Goal: Task Accomplishment & Management: Complete application form

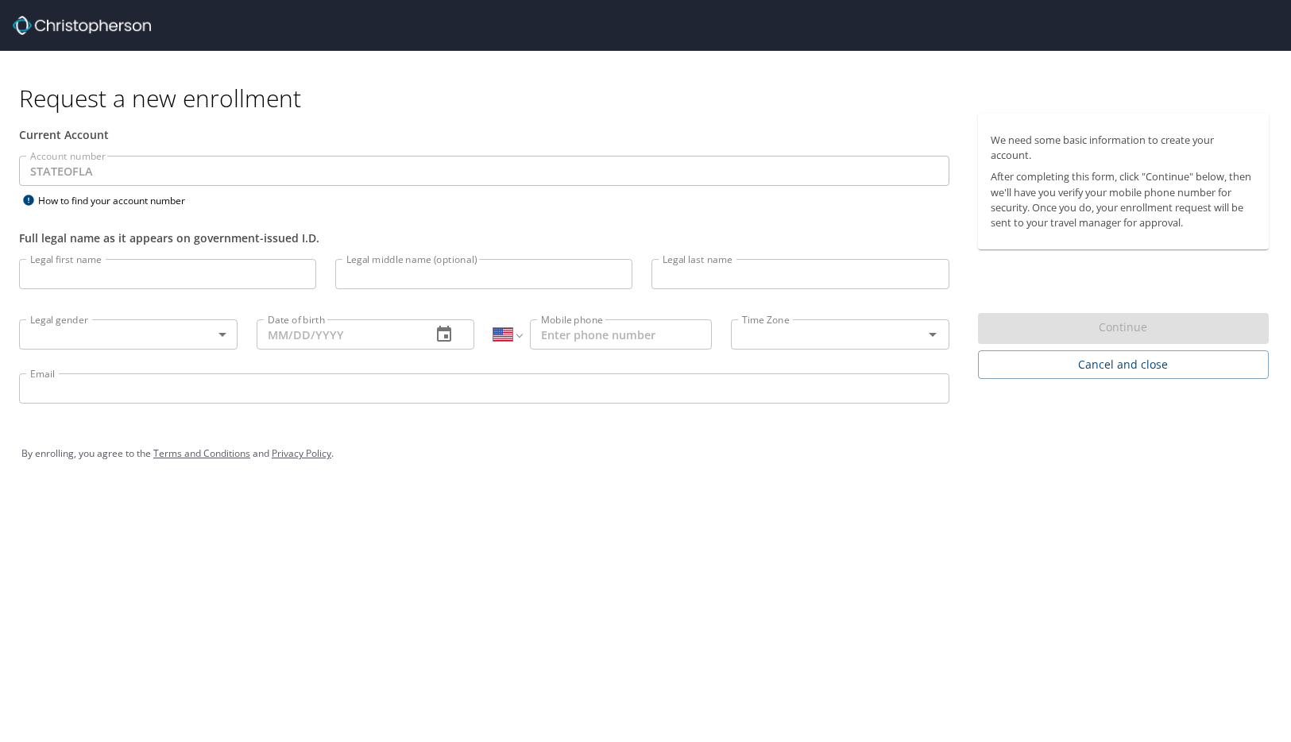
select select "US"
click at [101, 273] on input "Legal first name" at bounding box center [167, 274] width 297 height 30
type input "Adriaunna"
type input "[PERSON_NAME]"
type input "[DATE]"
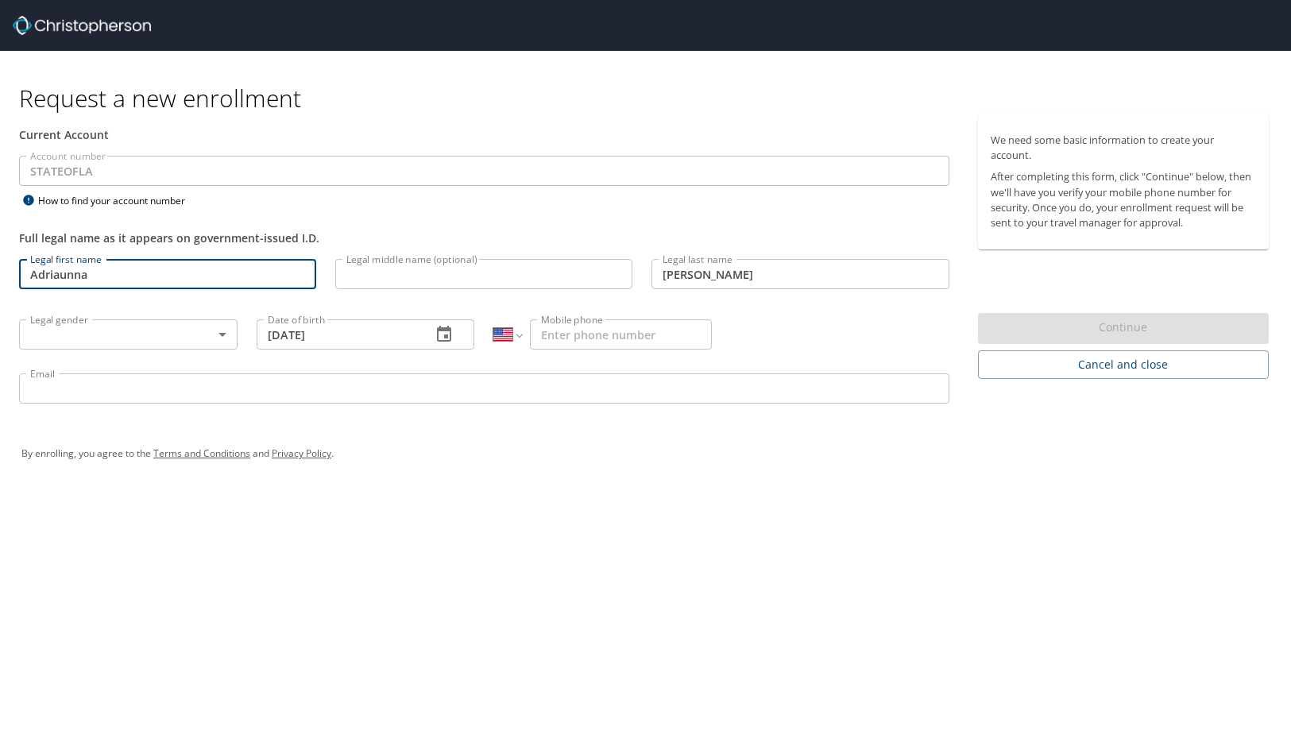
type input "1 (504) 568-4108"
type input "[EMAIL_ADDRESS][DOMAIN_NAME]"
click at [153, 328] on body "Request a new enrollment Current Account Account number STATEOFLA Account numbe…" at bounding box center [645, 371] width 1291 height 742
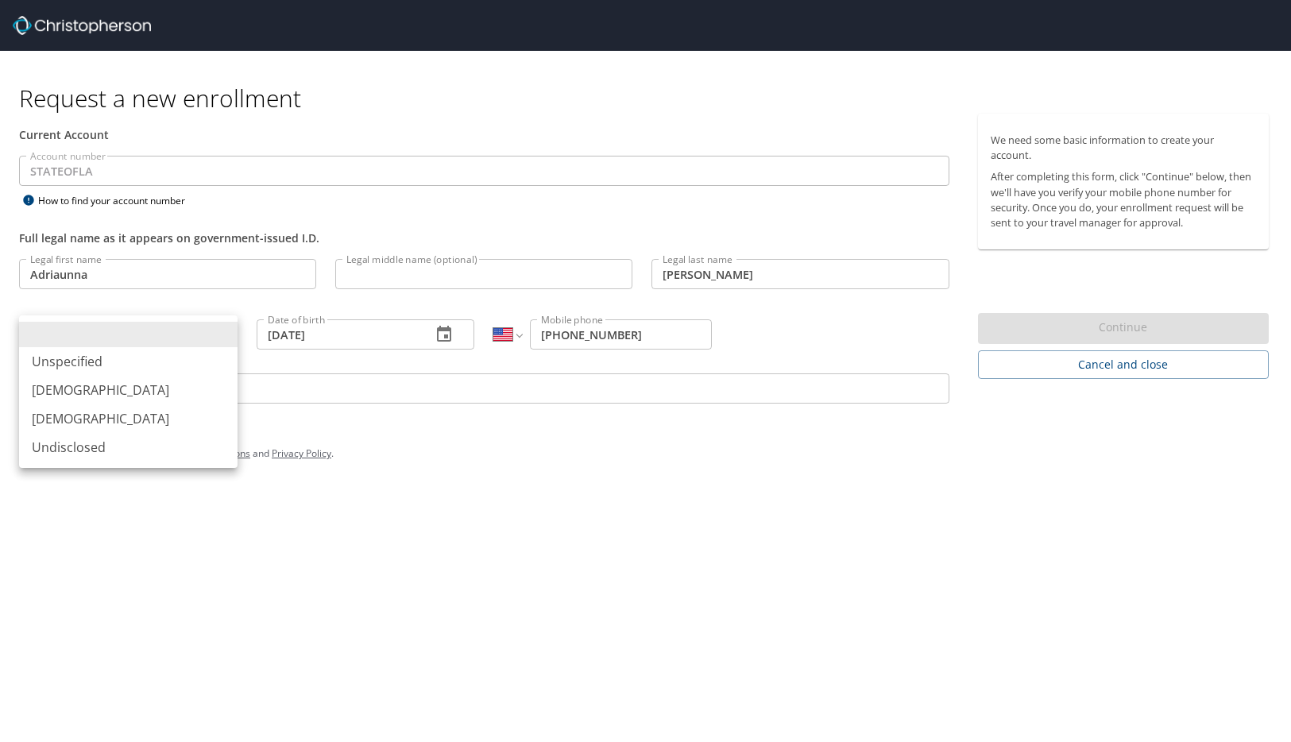
click at [93, 408] on li "[DEMOGRAPHIC_DATA]" at bounding box center [128, 418] width 218 height 29
type input "[DEMOGRAPHIC_DATA]"
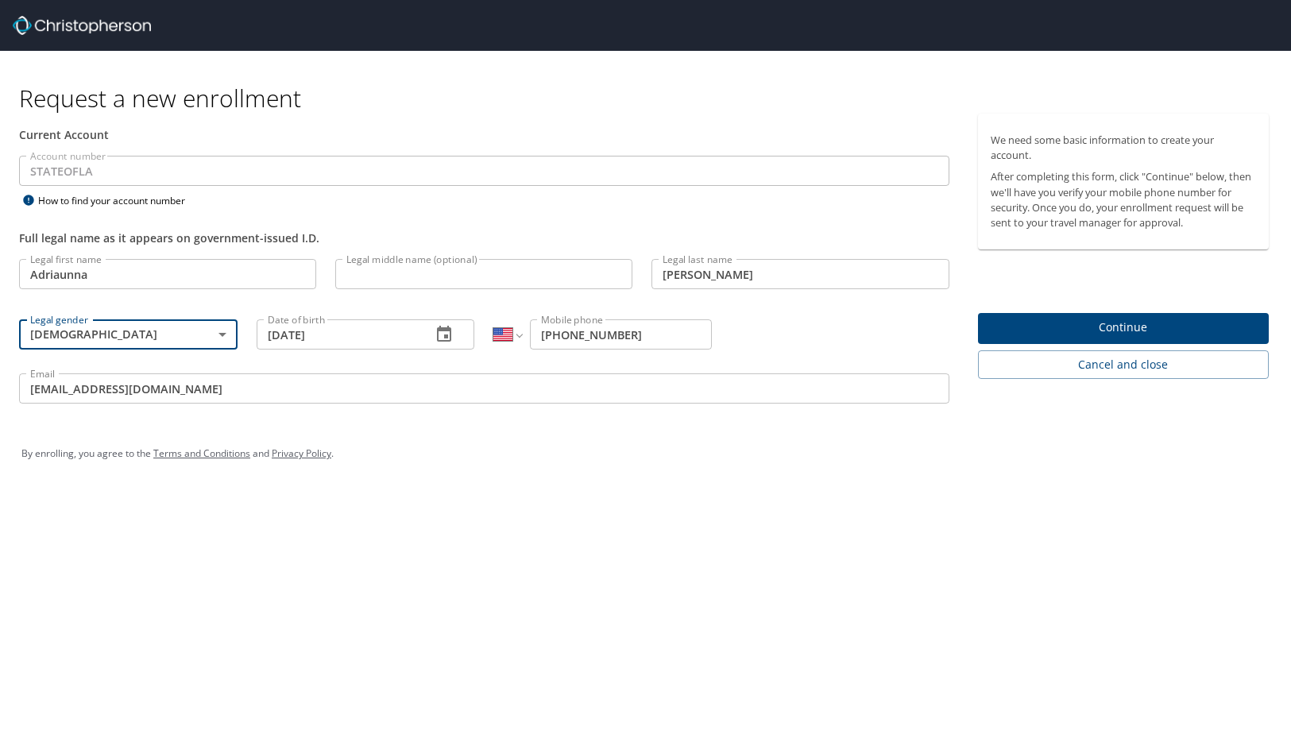
click at [987, 327] on button "Continue" at bounding box center [1123, 328] width 291 height 31
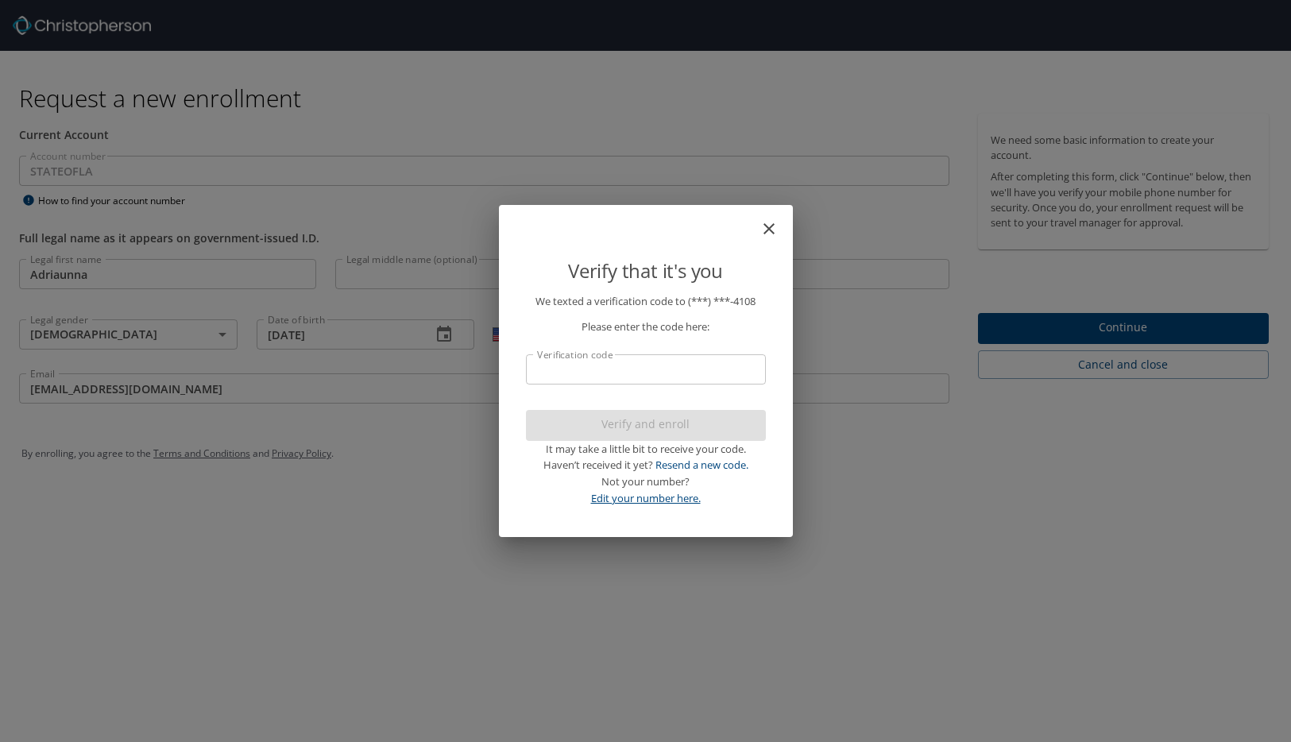
click at [663, 500] on link "Edit your number here." at bounding box center [646, 498] width 110 height 14
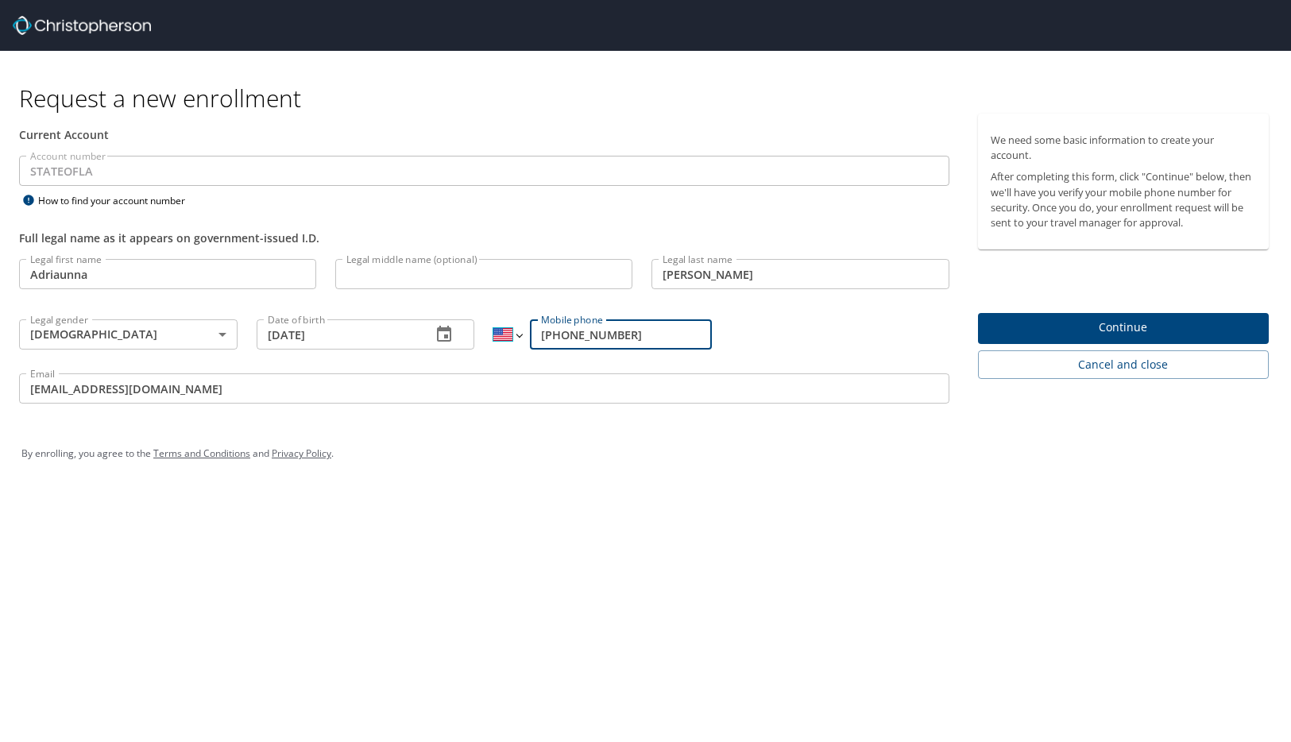
click at [520, 334] on select "International [GEOGRAPHIC_DATA] [GEOGRAPHIC_DATA] [GEOGRAPHIC_DATA] [GEOGRAPHIC…" at bounding box center [507, 334] width 28 height 30
drag, startPoint x: 649, startPoint y: 333, endPoint x: 531, endPoint y: 332, distance: 117.6
click at [531, 332] on input "1 (504) 568-4108" at bounding box center [621, 334] width 182 height 30
click at [698, 334] on input "1 (504) 568-4108" at bounding box center [621, 334] width 182 height 30
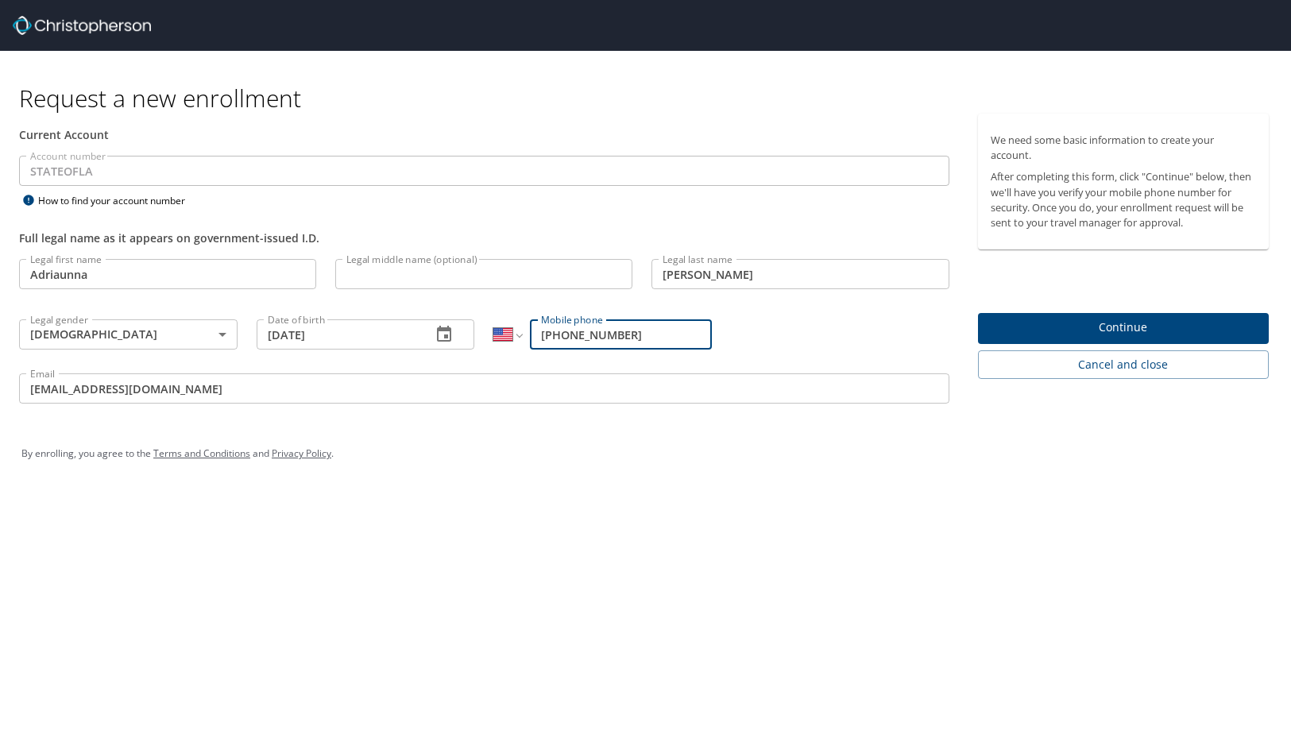
click at [728, 334] on div "Legal first name Adriaunna Legal first name Legal middle name (optional) Legal …" at bounding box center [484, 333] width 949 height 168
click at [519, 334] on select "International [GEOGRAPHIC_DATA] [GEOGRAPHIC_DATA] [GEOGRAPHIC_DATA] [GEOGRAPHIC…" at bounding box center [507, 334] width 28 height 30
click at [719, 341] on div "International [GEOGRAPHIC_DATA] [GEOGRAPHIC_DATA] [GEOGRAPHIC_DATA] [GEOGRAPHIC…" at bounding box center [603, 333] width 238 height 60
click at [975, 332] on div "We need some basic information to create your account. After completing this fo…" at bounding box center [1129, 266] width 323 height 304
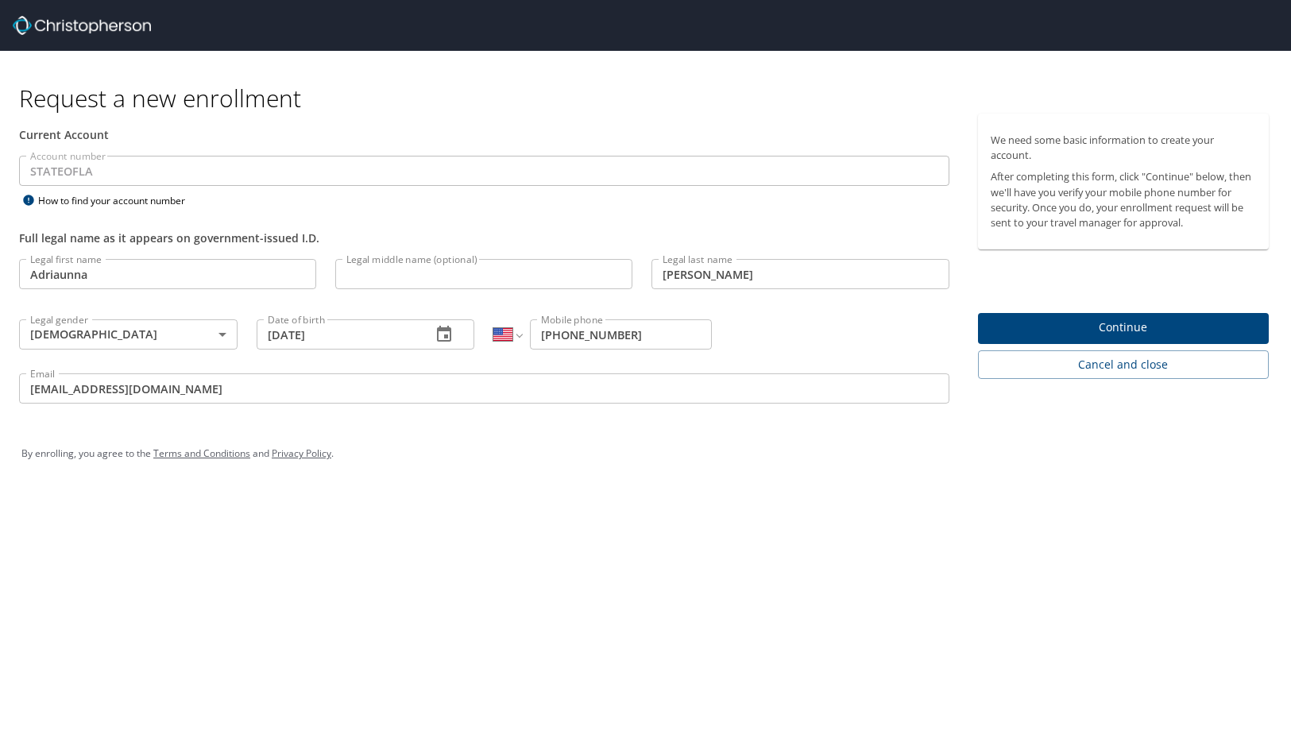
click at [993, 325] on span "Continue" at bounding box center [1123, 328] width 265 height 20
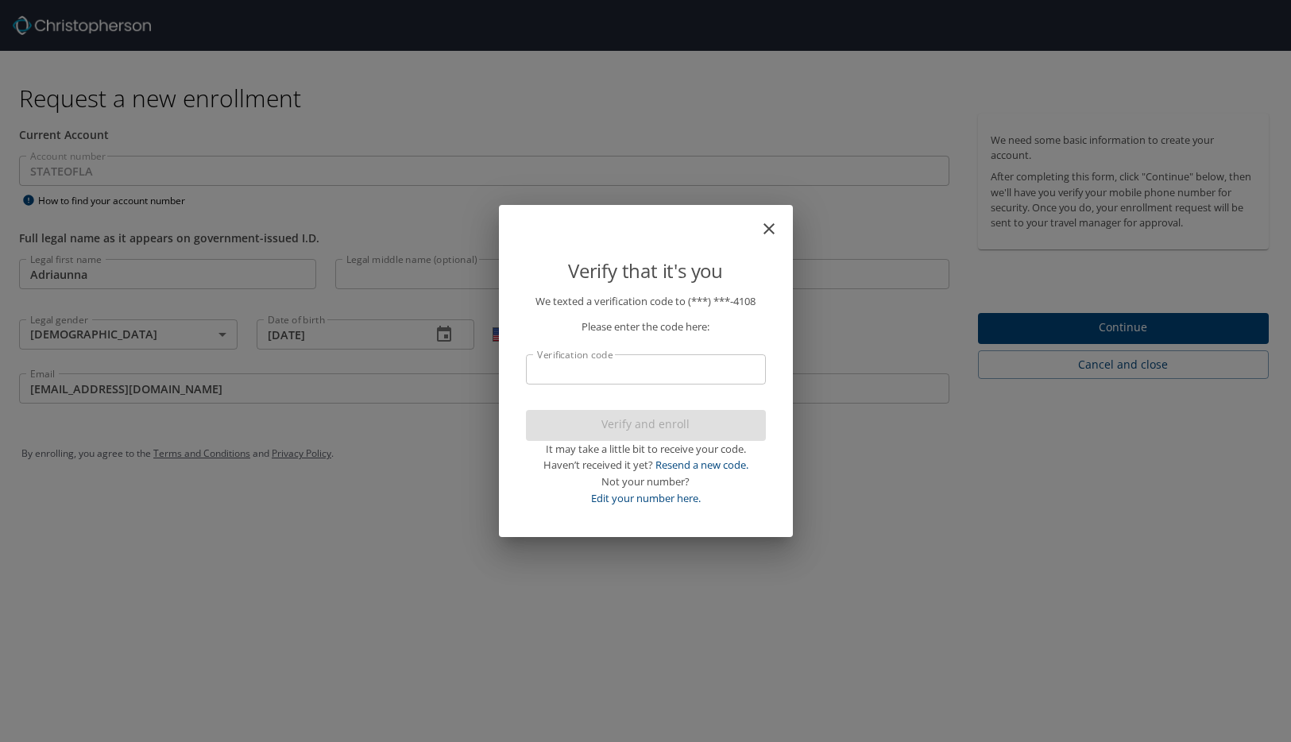
click at [771, 221] on icon "close" at bounding box center [768, 228] width 19 height 19
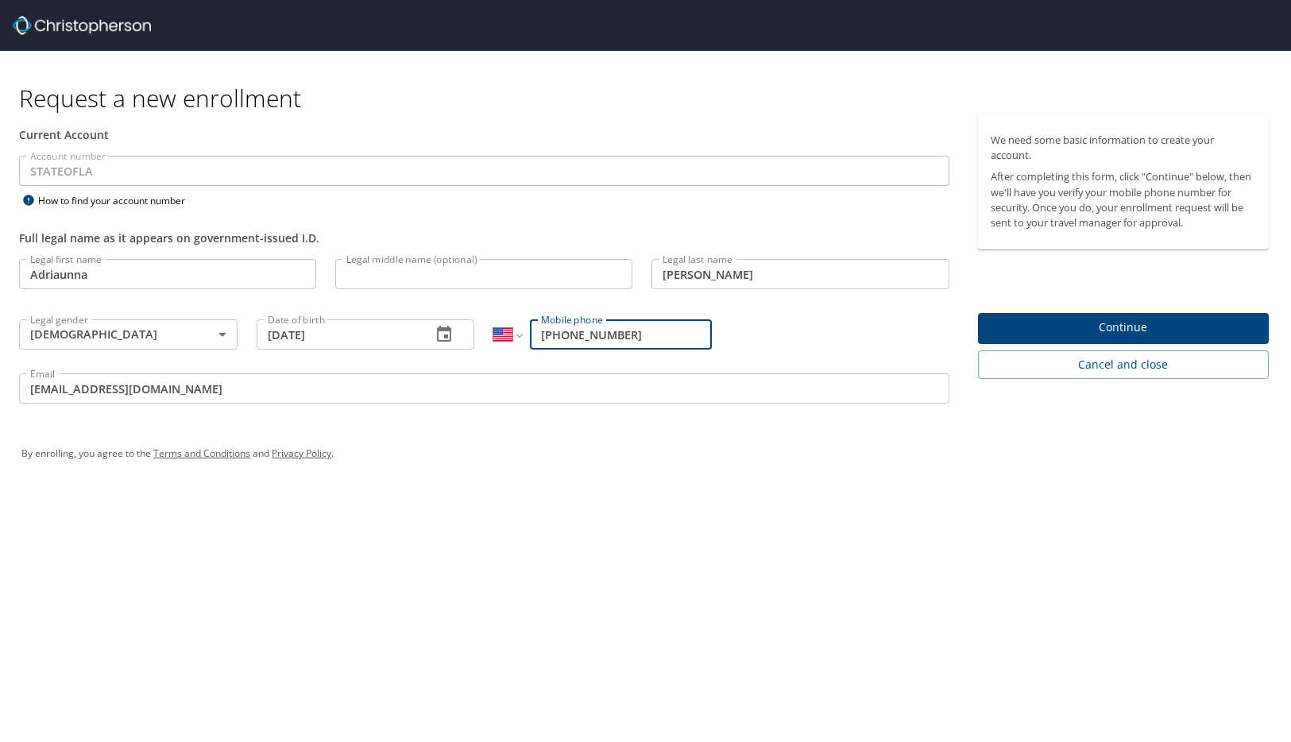
click at [601, 322] on input "1 (504) 568-4108" at bounding box center [621, 334] width 182 height 30
drag, startPoint x: 667, startPoint y: 330, endPoint x: 584, endPoint y: 333, distance: 83.5
click at [584, 333] on input "1 (504) 568-4108" at bounding box center [621, 334] width 182 height 30
drag, startPoint x: 662, startPoint y: 333, endPoint x: 574, endPoint y: 330, distance: 89.0
click at [574, 330] on input "1 (504) 568-4108" at bounding box center [621, 334] width 182 height 30
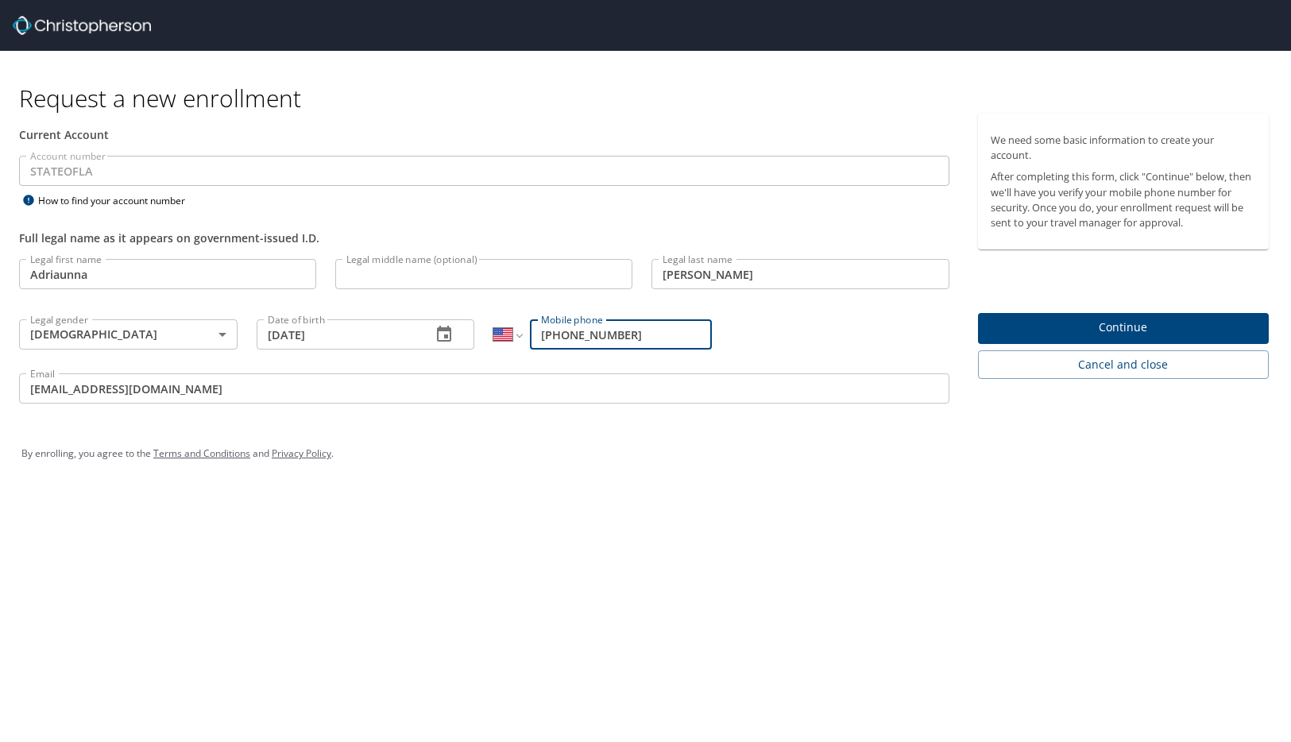
drag, startPoint x: 639, startPoint y: 326, endPoint x: 539, endPoint y: 330, distance: 100.2
click at [539, 330] on input "1 (504) 568-4108" at bounding box center [621, 334] width 182 height 30
click at [655, 337] on input "1 (504) 568-4108" at bounding box center [621, 334] width 182 height 30
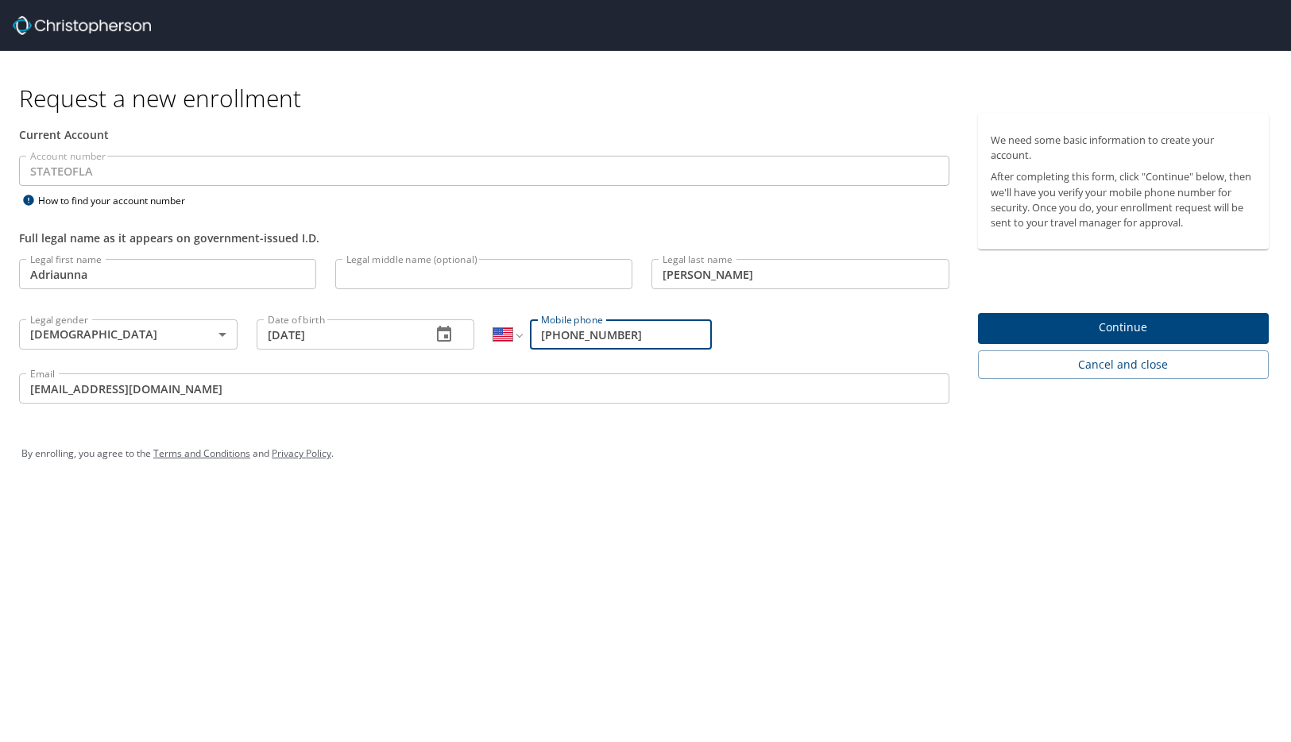
type input "[PHONE_NUMBER]"
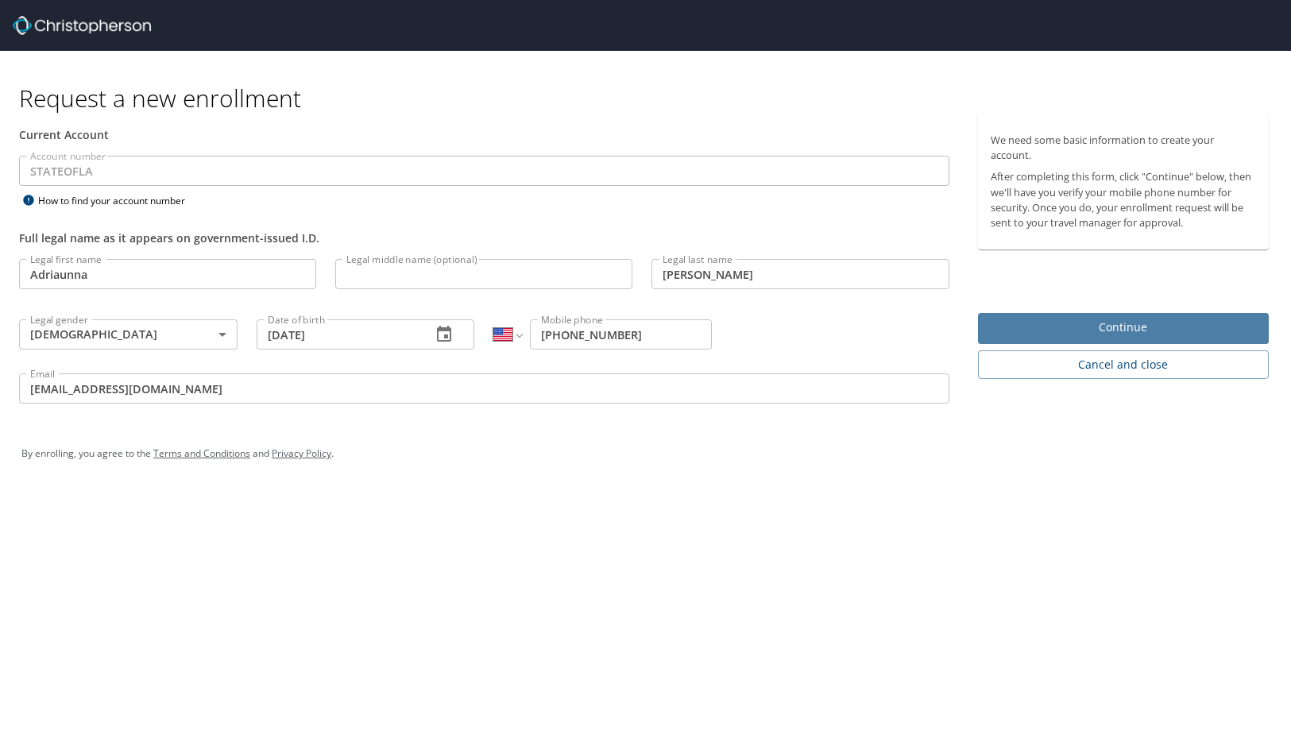
click at [1120, 333] on span "Continue" at bounding box center [1123, 328] width 265 height 20
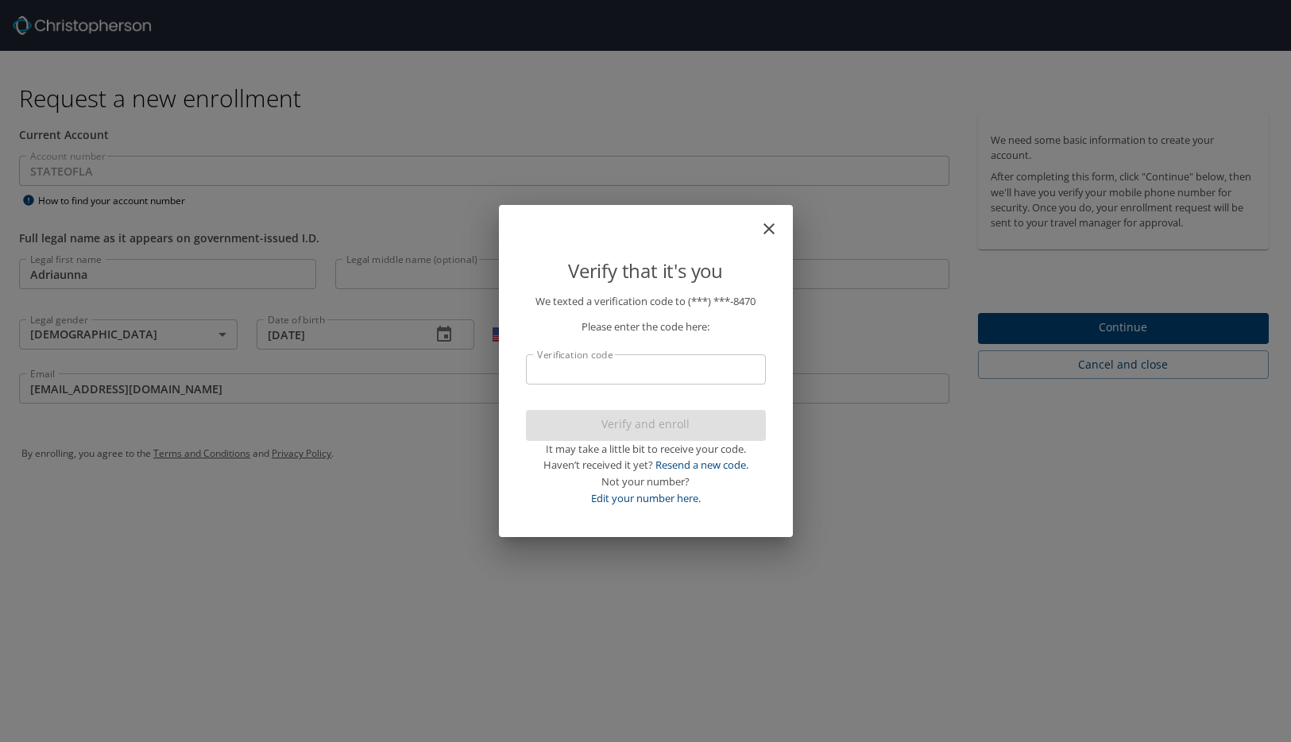
click at [653, 365] on input "Verification code" at bounding box center [646, 369] width 240 height 30
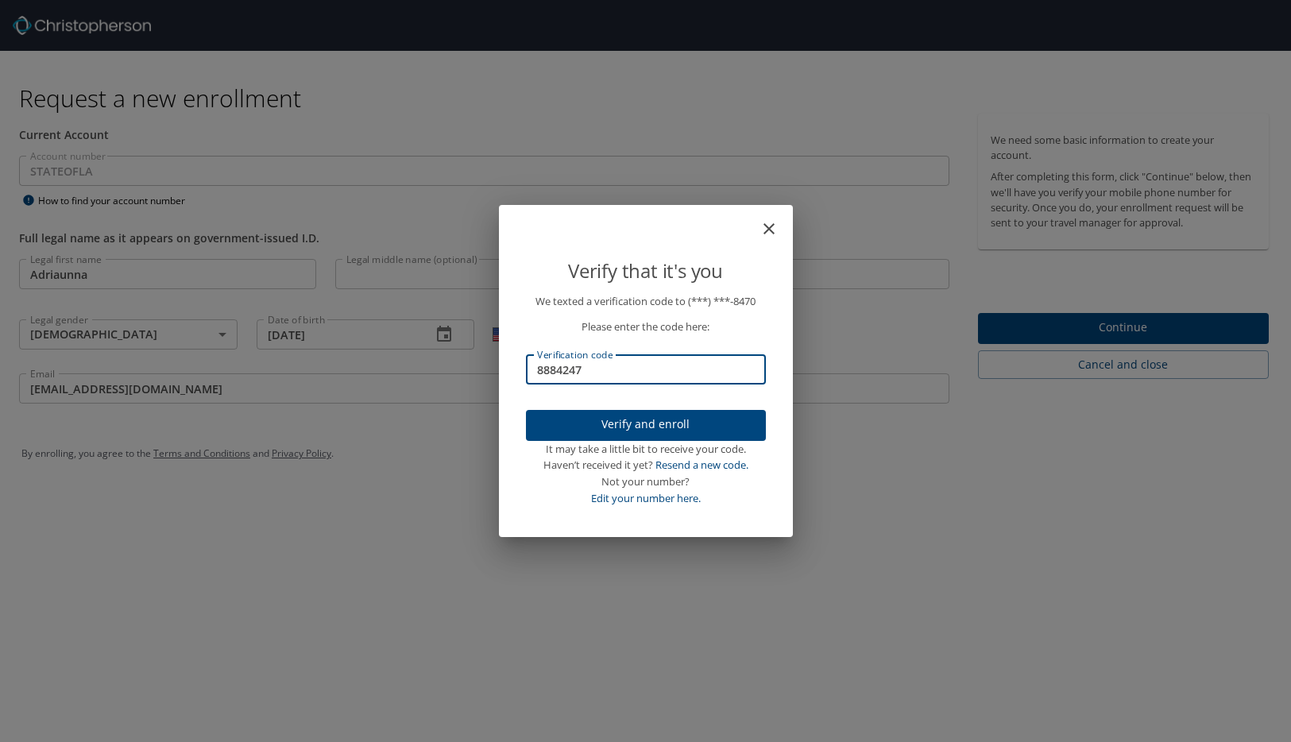
click at [649, 426] on span "Verify and enroll" at bounding box center [646, 425] width 214 height 20
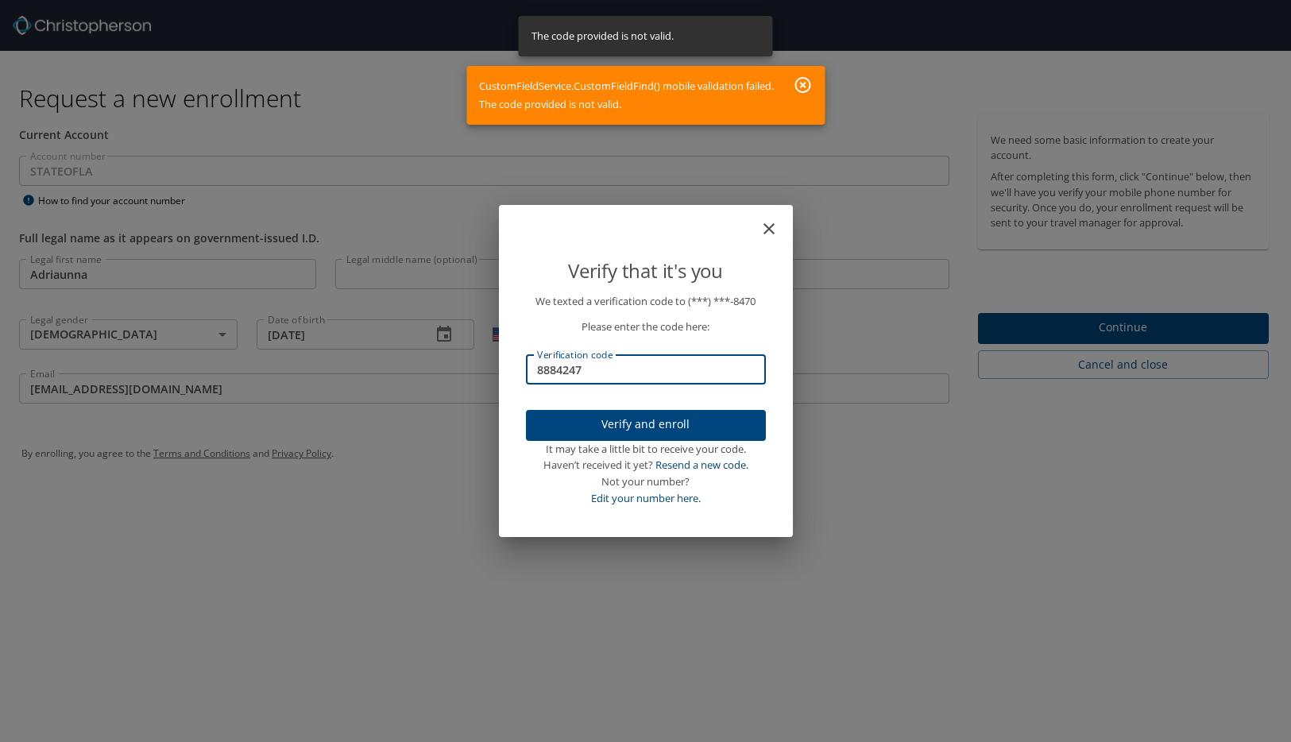
click at [607, 376] on input "8884247" at bounding box center [646, 369] width 240 height 30
click at [554, 372] on input "8884247" at bounding box center [646, 369] width 240 height 30
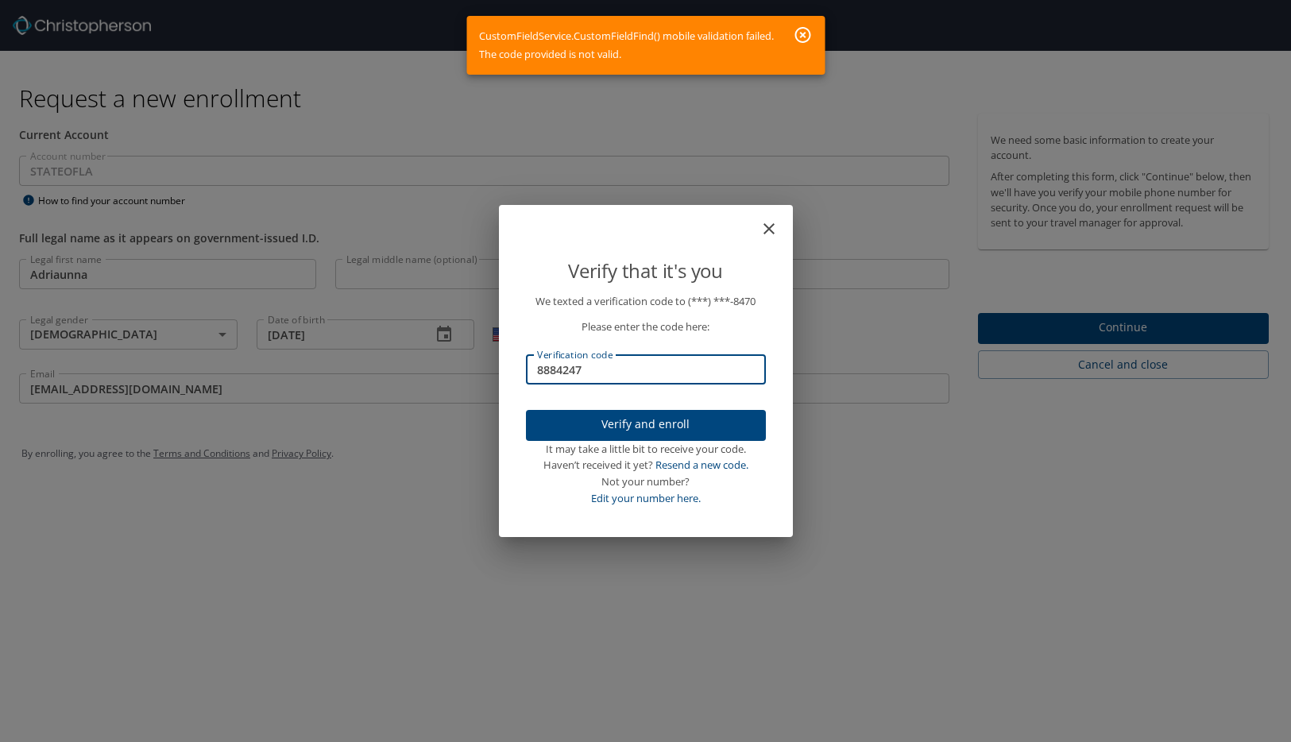
type input "884247"
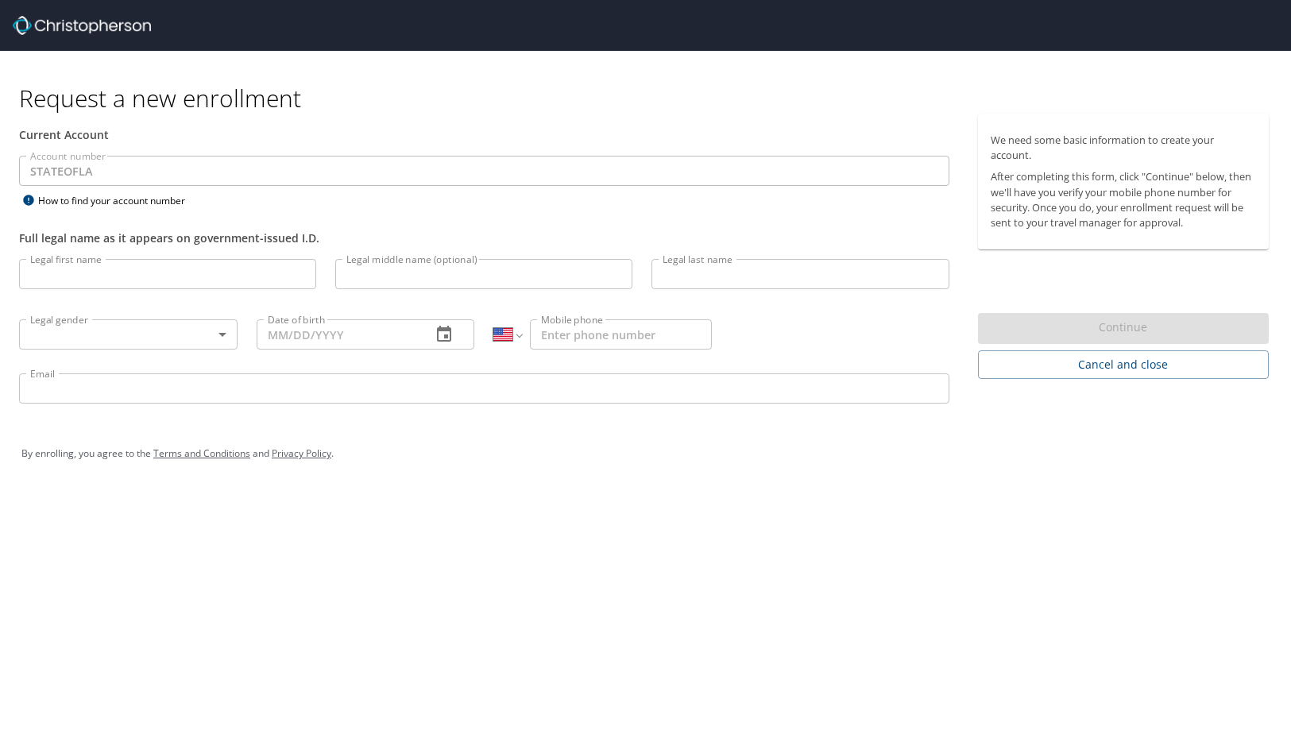
select select "US"
click at [243, 289] on input "Legal first name" at bounding box center [167, 274] width 297 height 30
type input "Adriaunna"
type input "[PERSON_NAME]"
type input "[DATE]"
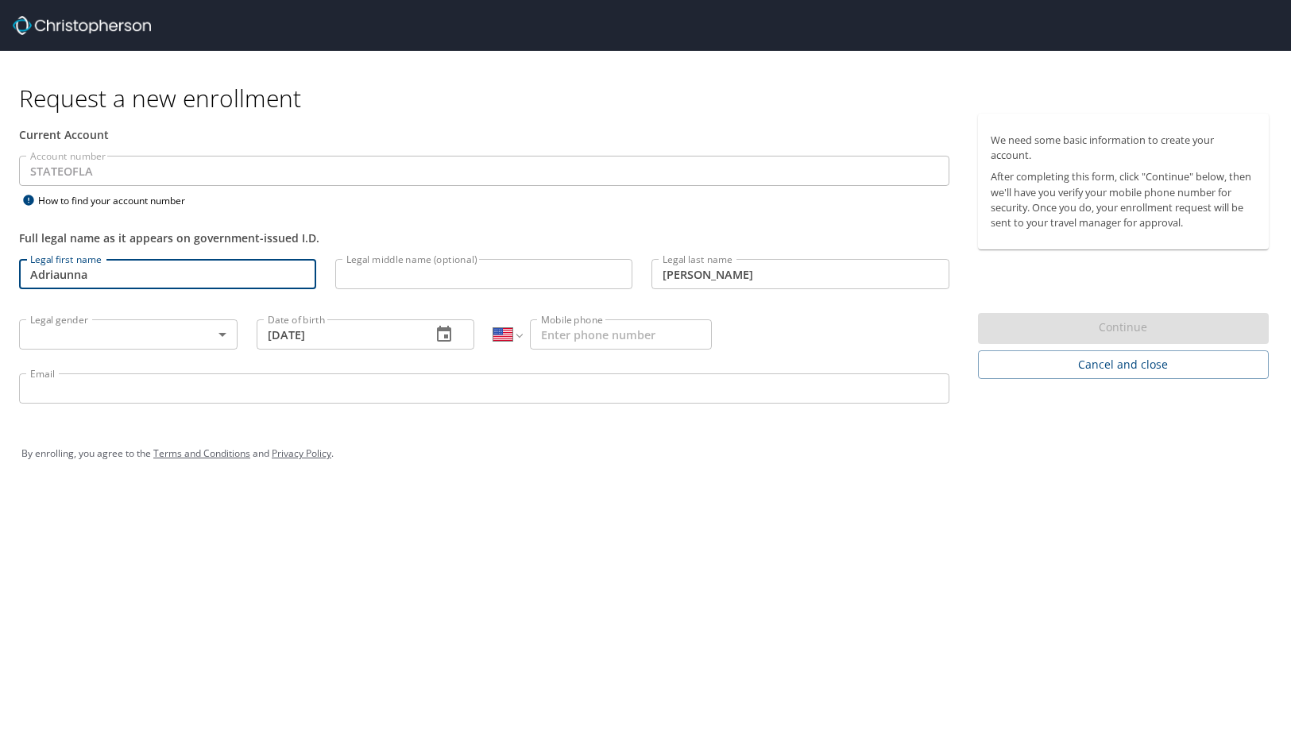
type input "[PHONE_NUMBER]"
type input "[EMAIL_ADDRESS][DOMAIN_NAME]"
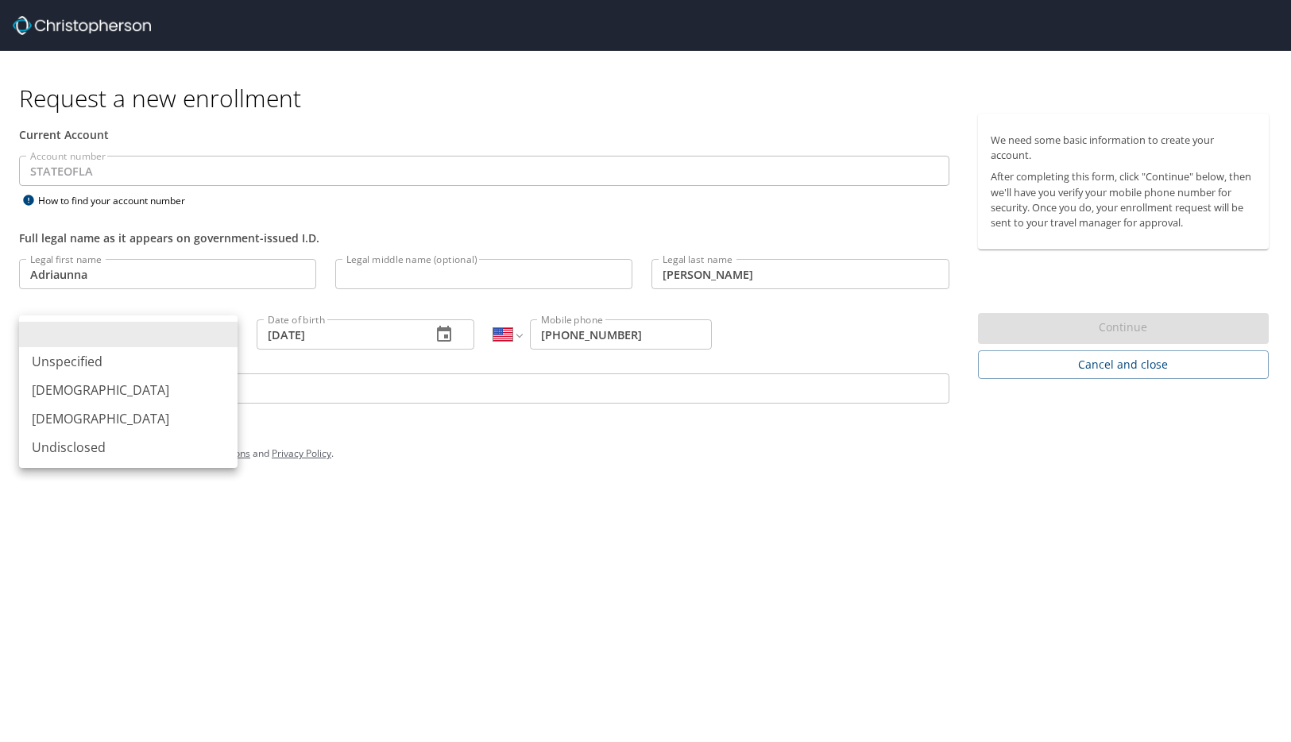
click at [223, 328] on body "Request a new enrollment Current Account Account number STATEOFLA Account numbe…" at bounding box center [645, 371] width 1291 height 742
click at [48, 422] on li "[DEMOGRAPHIC_DATA]" at bounding box center [128, 418] width 218 height 29
type input "[DEMOGRAPHIC_DATA]"
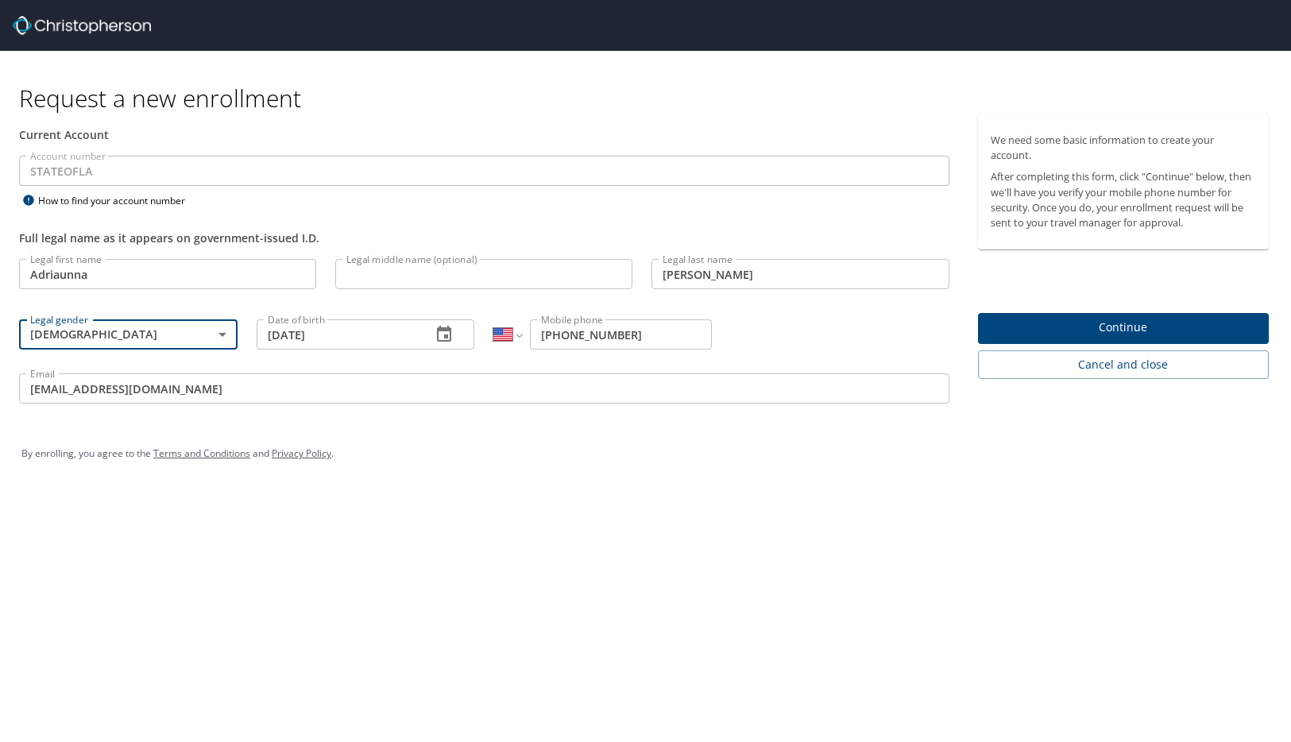
click at [1133, 331] on span "Continue" at bounding box center [1123, 328] width 265 height 20
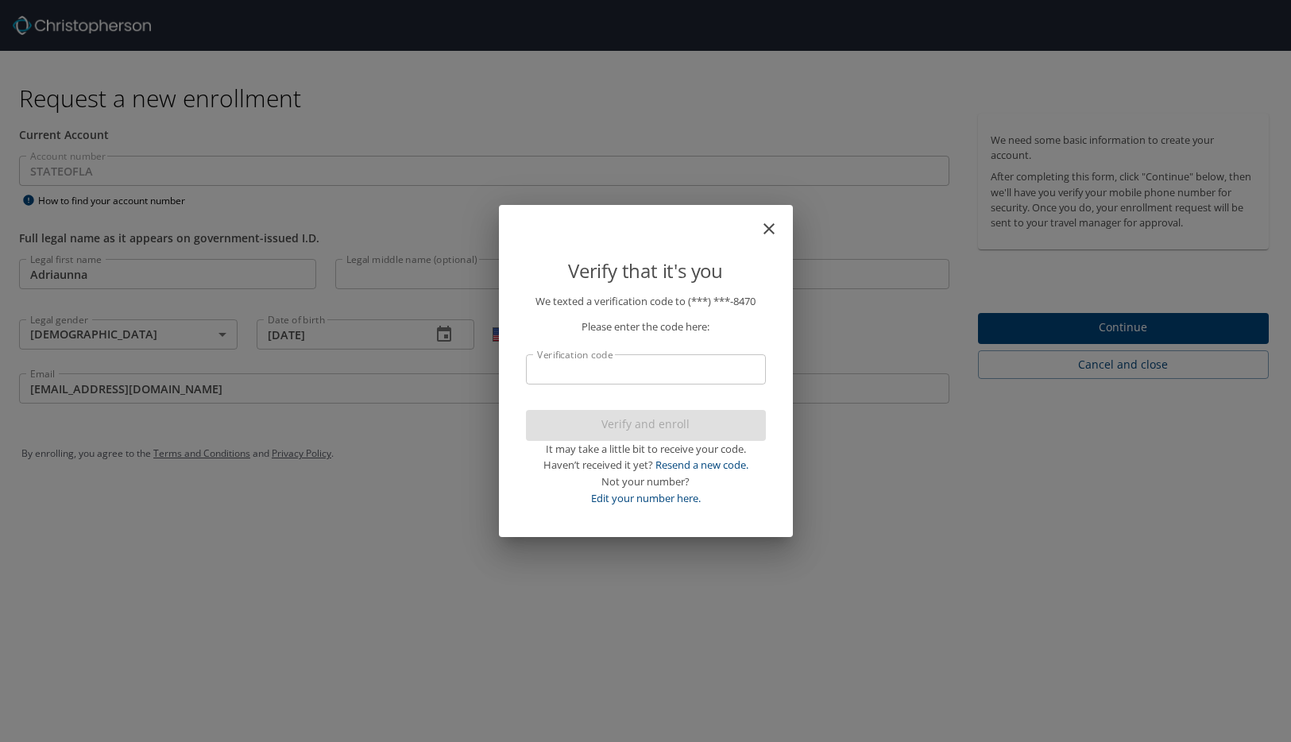
click at [597, 369] on input "Verification code" at bounding box center [646, 369] width 240 height 30
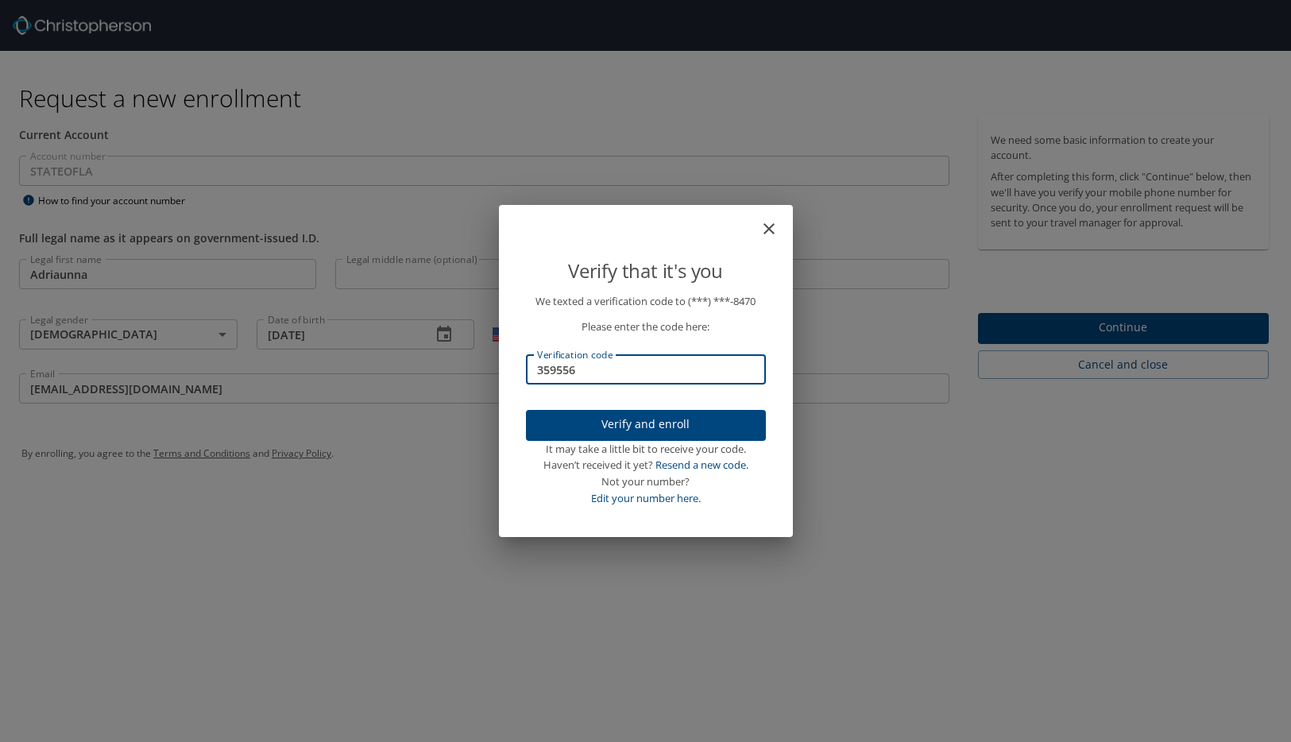
click at [550, 369] on input "359556" at bounding box center [646, 369] width 240 height 30
click at [561, 367] on input "3569556" at bounding box center [646, 369] width 240 height 30
click at [566, 367] on input "3569556" at bounding box center [646, 369] width 240 height 30
drag, startPoint x: 596, startPoint y: 376, endPoint x: 508, endPoint y: 373, distance: 87.4
click at [508, 373] on div "We texted a verification code to (***) ***- 8470 Please enter the code here: Ve…" at bounding box center [646, 411] width 278 height 236
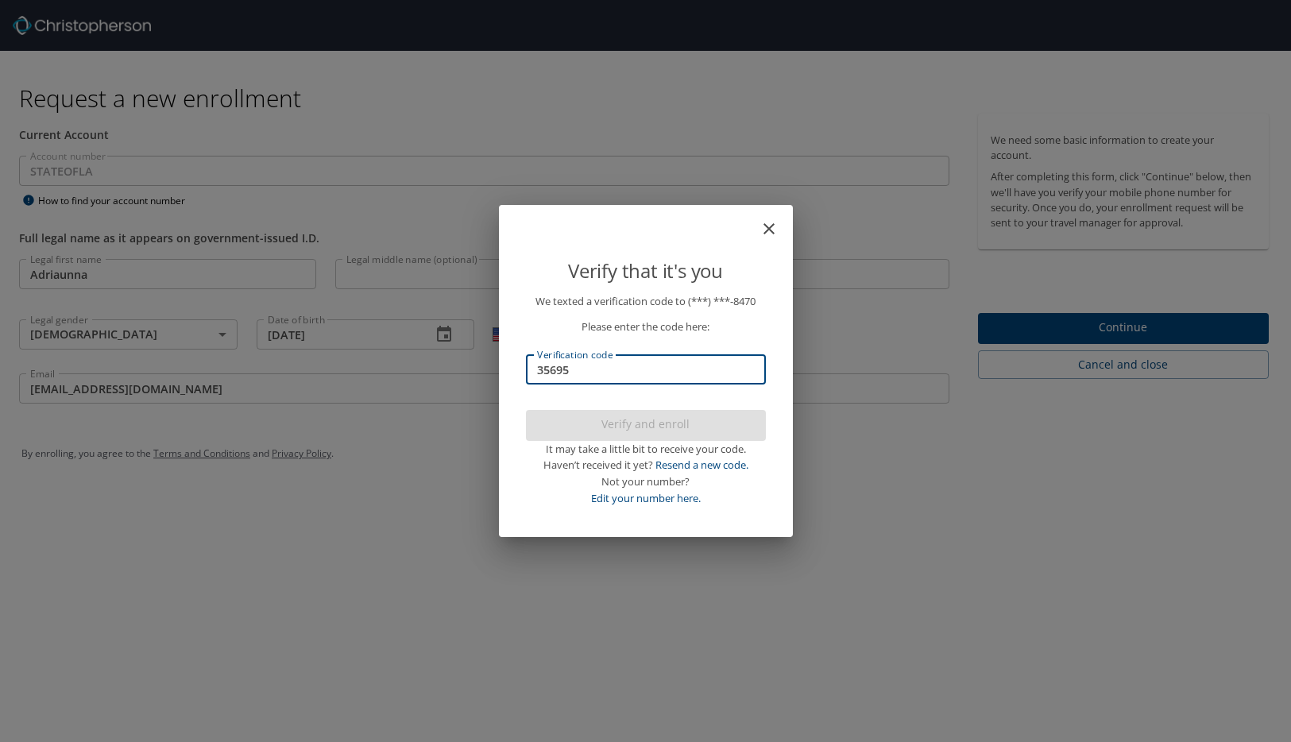
type input "356956"
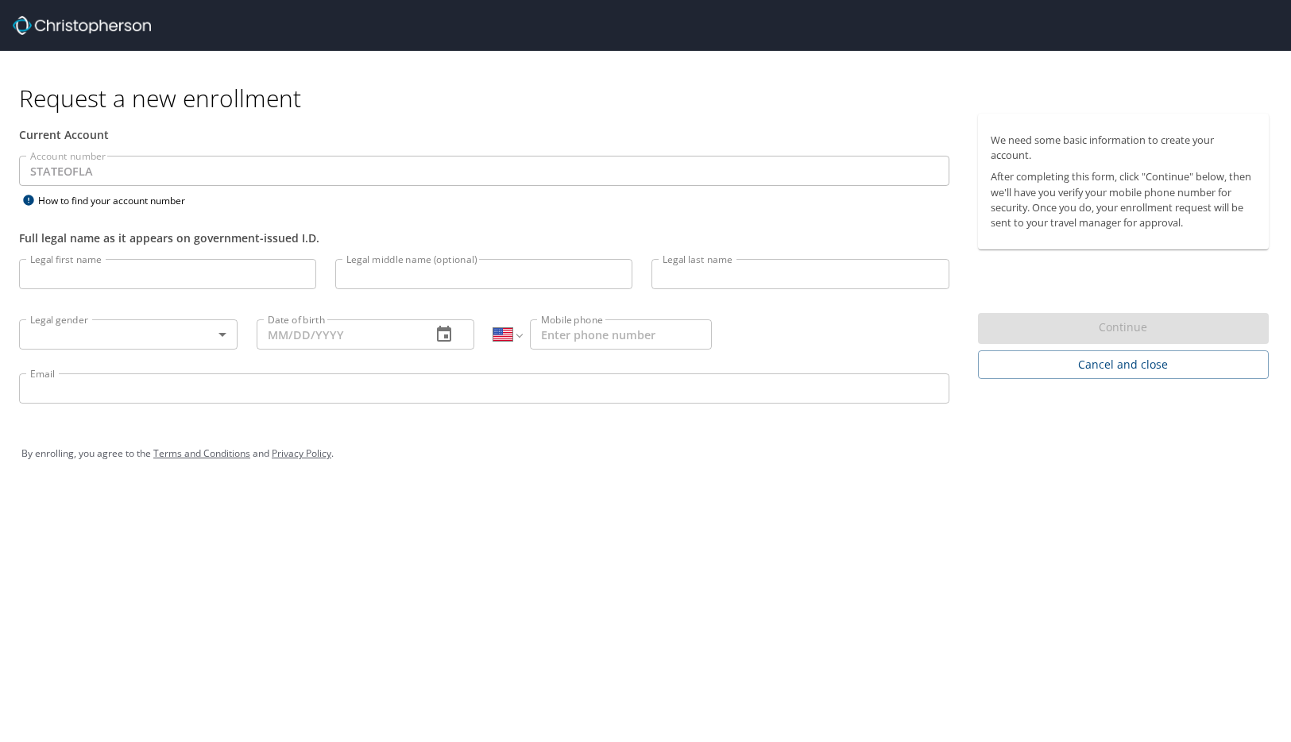
select select "US"
click at [238, 269] on input "Legal first name" at bounding box center [167, 274] width 297 height 30
type input "Adriaunna"
type input "[PERSON_NAME]"
type input "[DATE]"
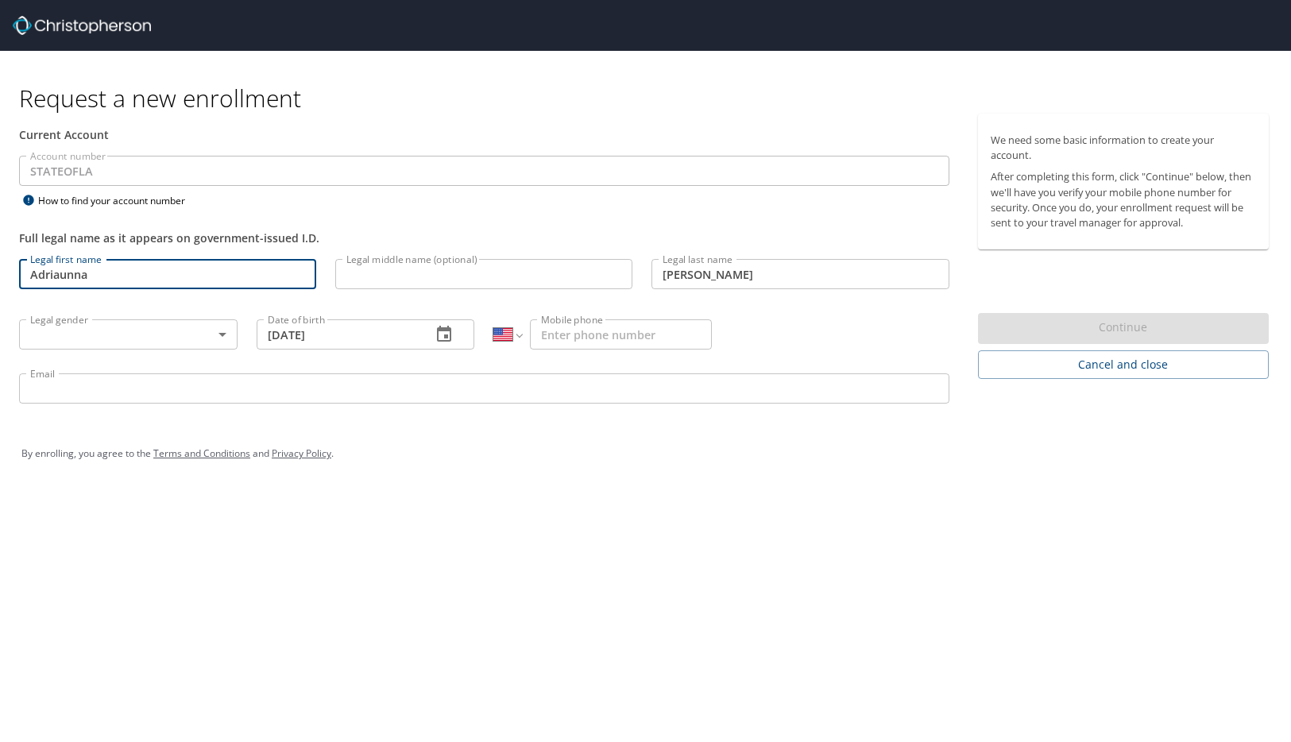
type input "[PHONE_NUMBER]"
type input "[EMAIL_ADDRESS][DOMAIN_NAME]"
click at [207, 330] on body "Request a new enrollment Current Account Account number STATEOFLA Account numbe…" at bounding box center [645, 371] width 1291 height 742
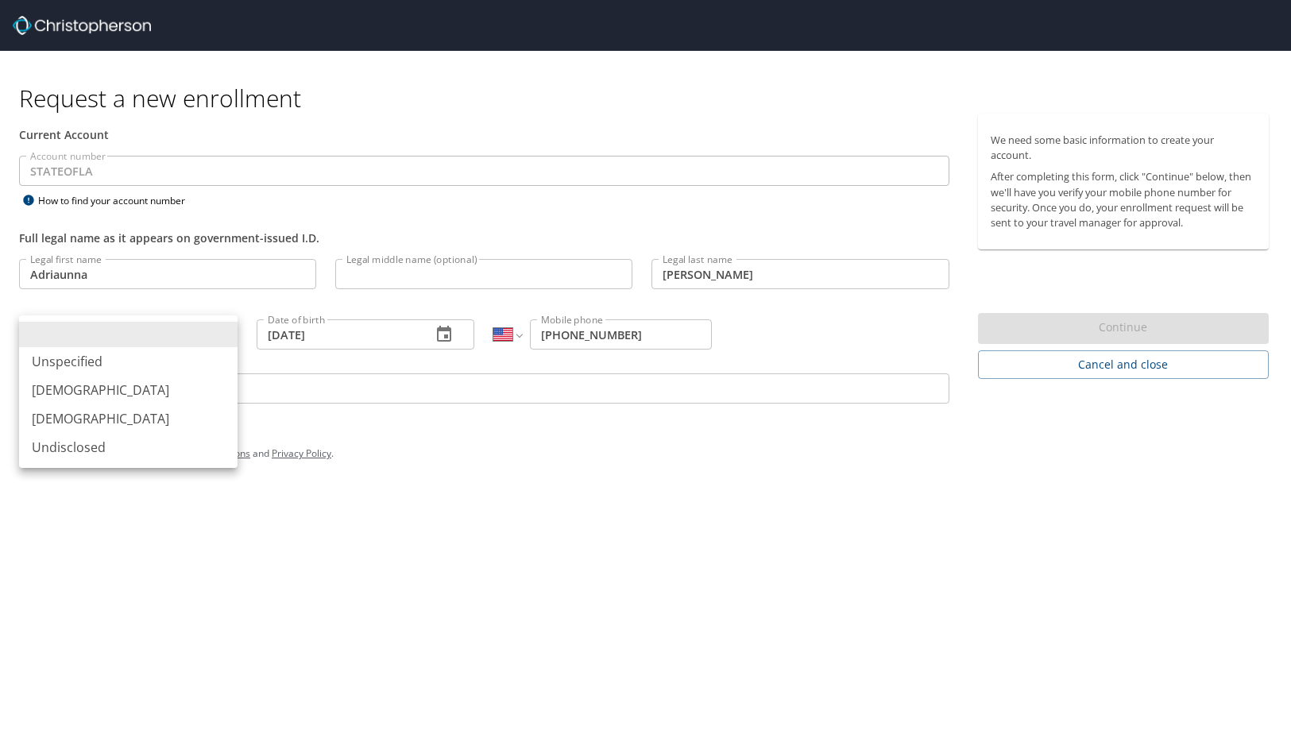
click at [149, 417] on li "[DEMOGRAPHIC_DATA]" at bounding box center [128, 418] width 218 height 29
type input "[DEMOGRAPHIC_DATA]"
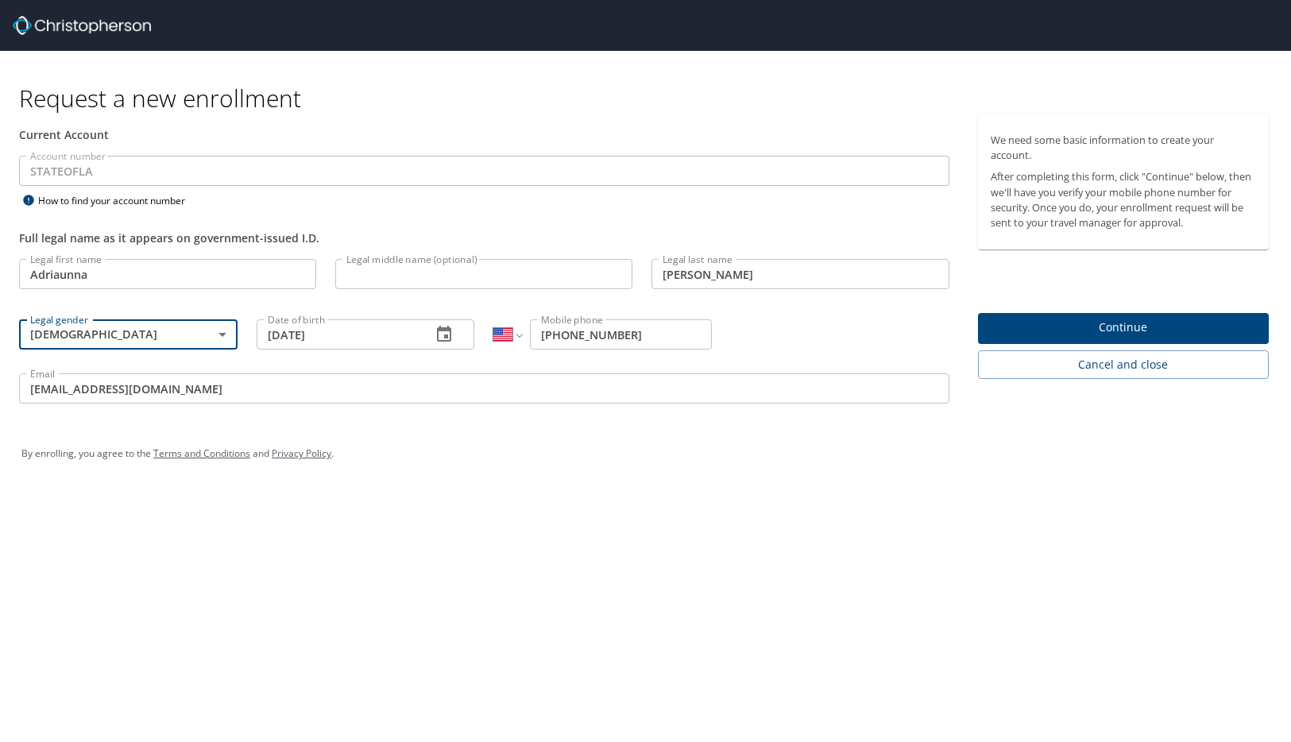
click at [1111, 327] on span "Continue" at bounding box center [1123, 328] width 265 height 20
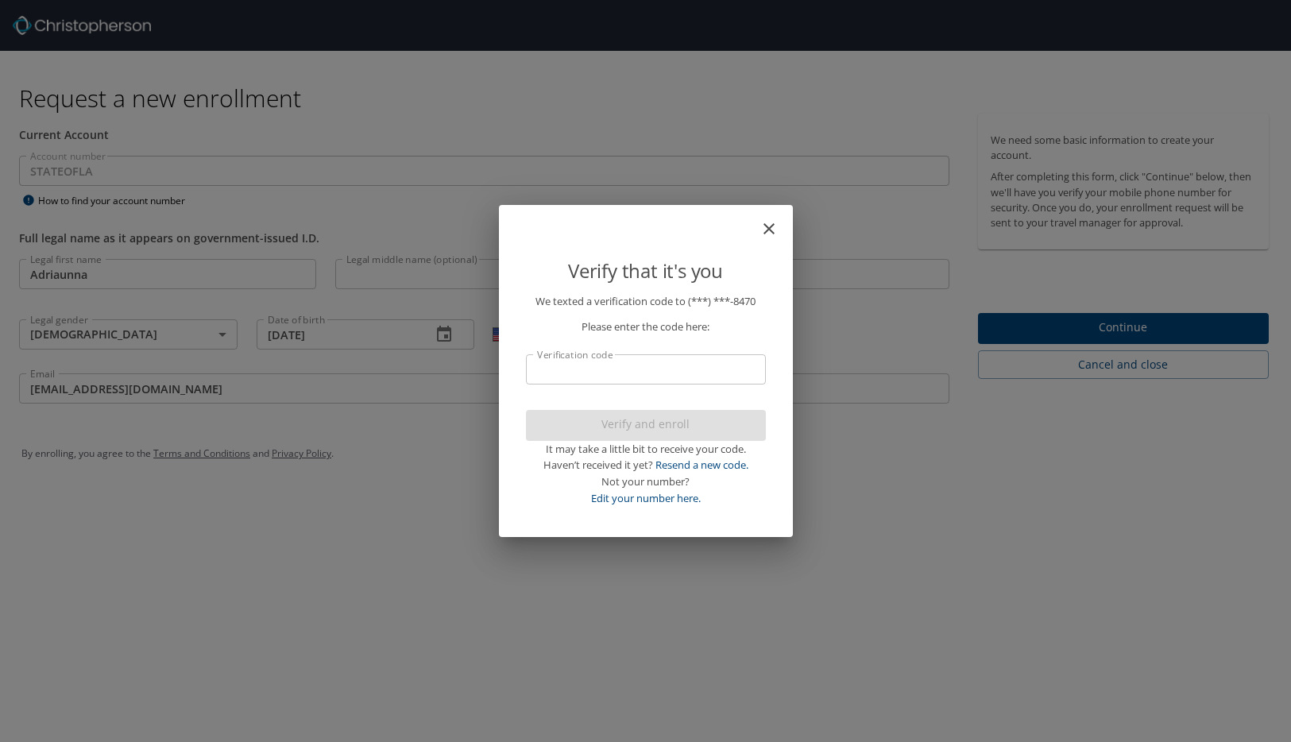
drag, startPoint x: 674, startPoint y: 346, endPoint x: 666, endPoint y: 379, distance: 33.5
click at [671, 354] on p "We texted a verification code to (***) ***- 8470 Please enter the code here: Ve…" at bounding box center [646, 400] width 240 height 214
click at [666, 379] on input "Verification code" at bounding box center [646, 369] width 240 height 30
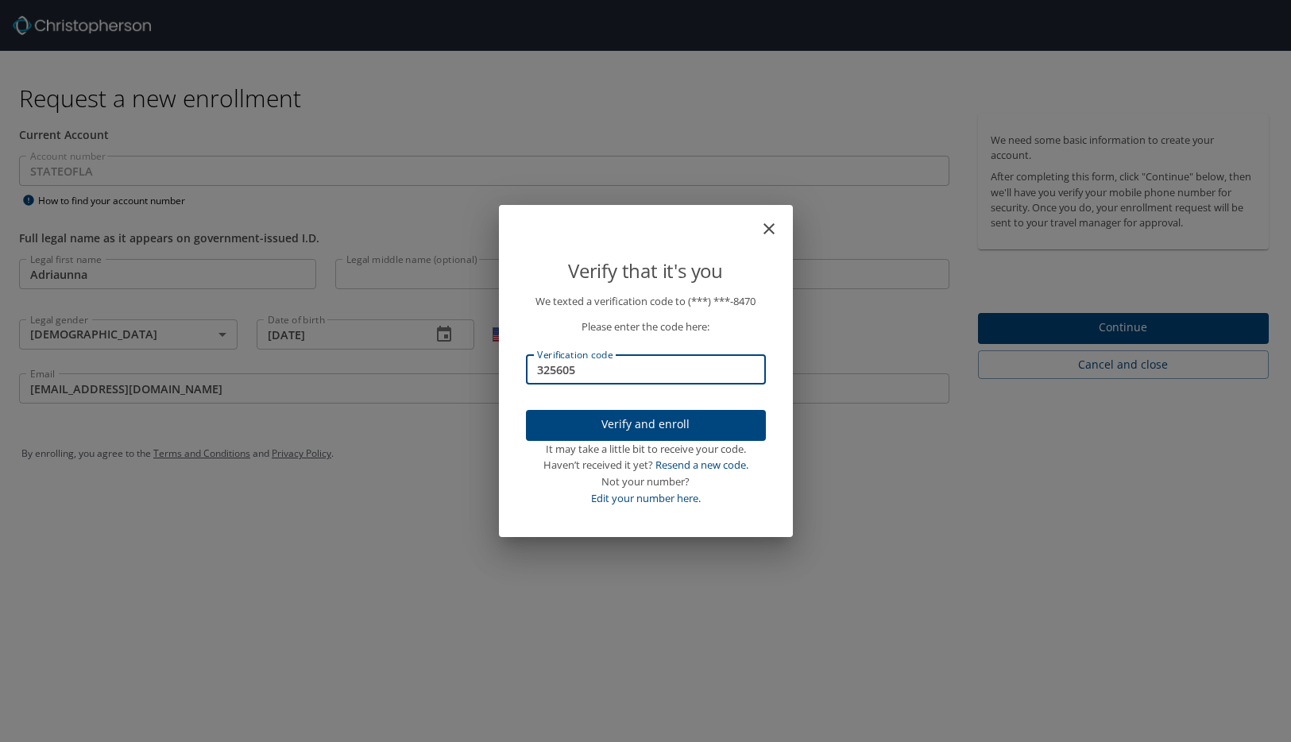
type input "325605"
click at [625, 414] on button "Verify and enroll" at bounding box center [646, 425] width 240 height 31
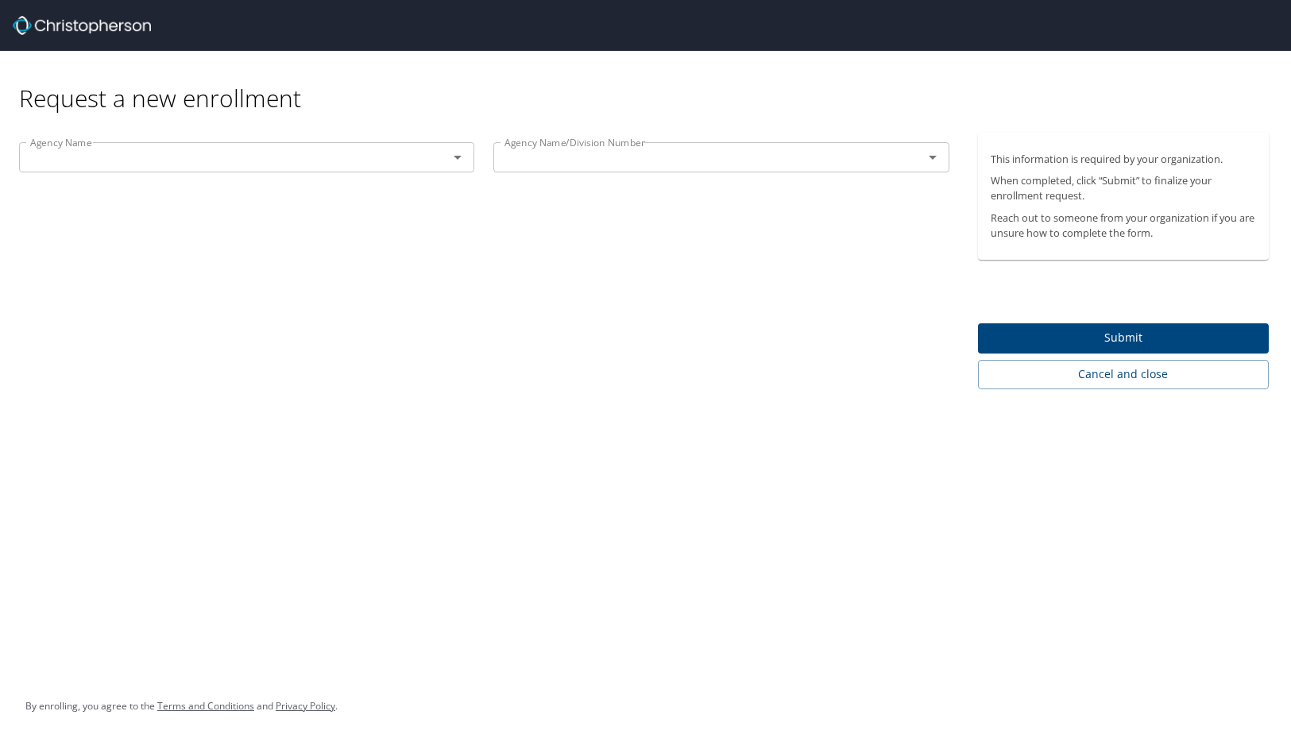
click at [460, 163] on icon "Open" at bounding box center [457, 157] width 19 height 19
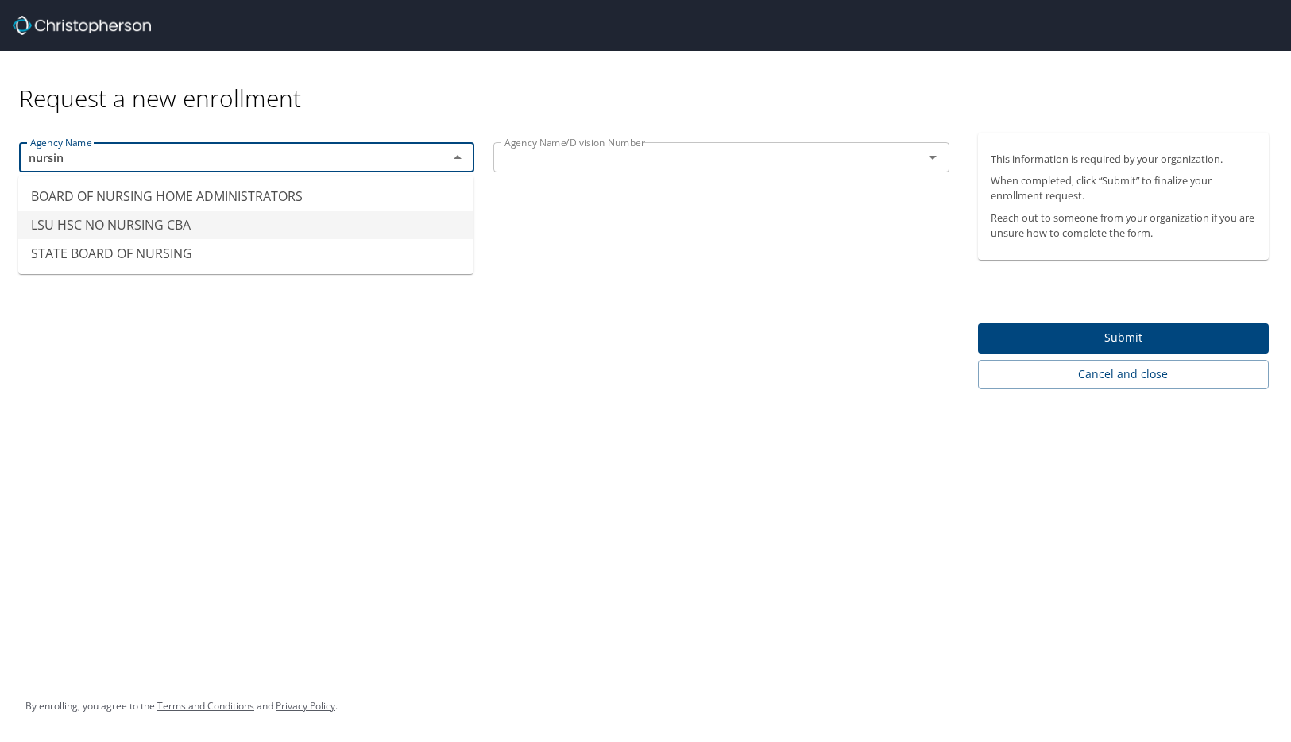
click at [188, 225] on li "LSU HSC NO NURSING CBA" at bounding box center [245, 225] width 455 height 29
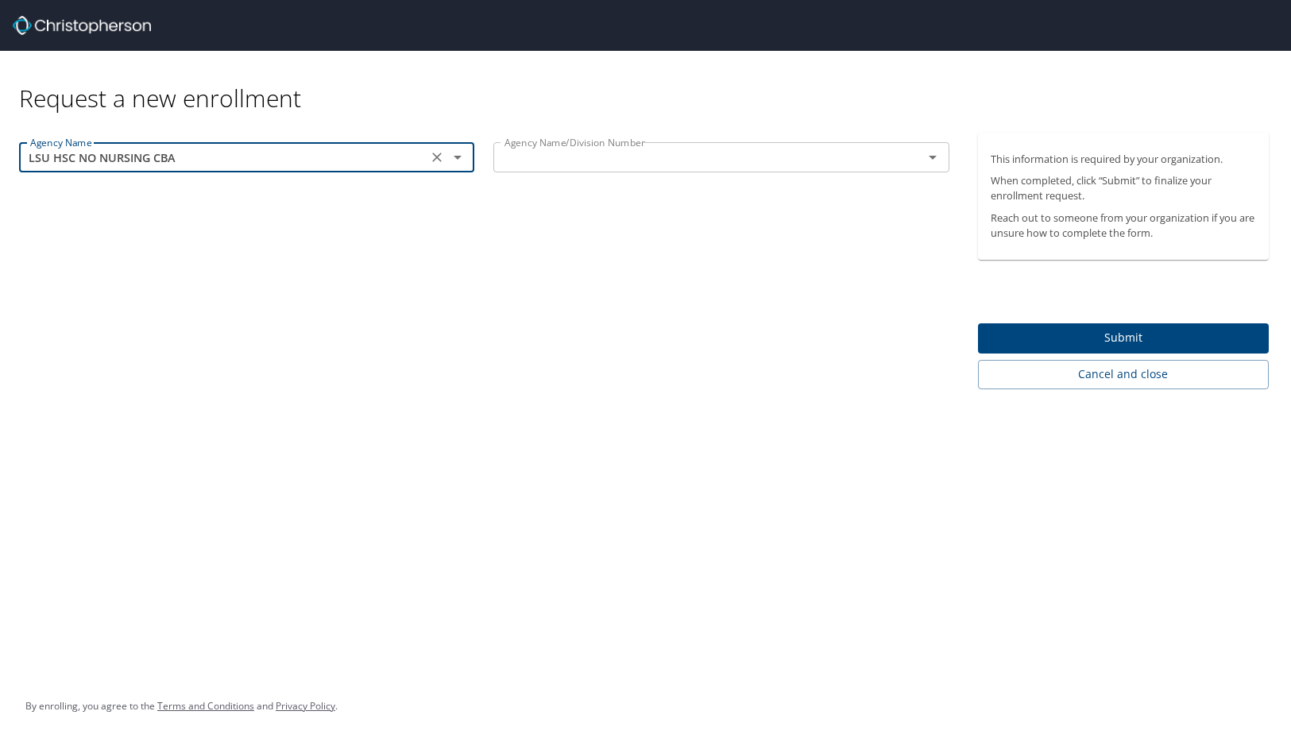
type input "LSU HSC NO NURSING CBA"
click at [675, 152] on input "text" at bounding box center [697, 157] width 399 height 21
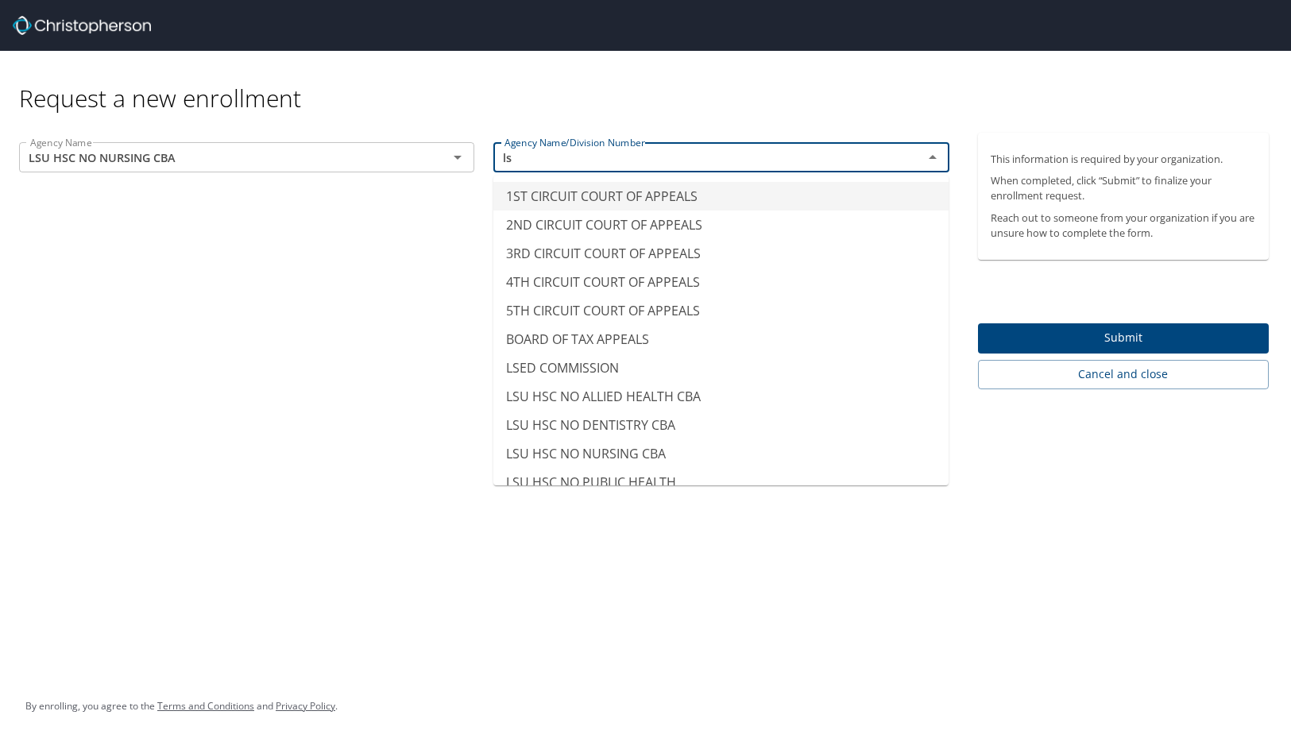
type input "l"
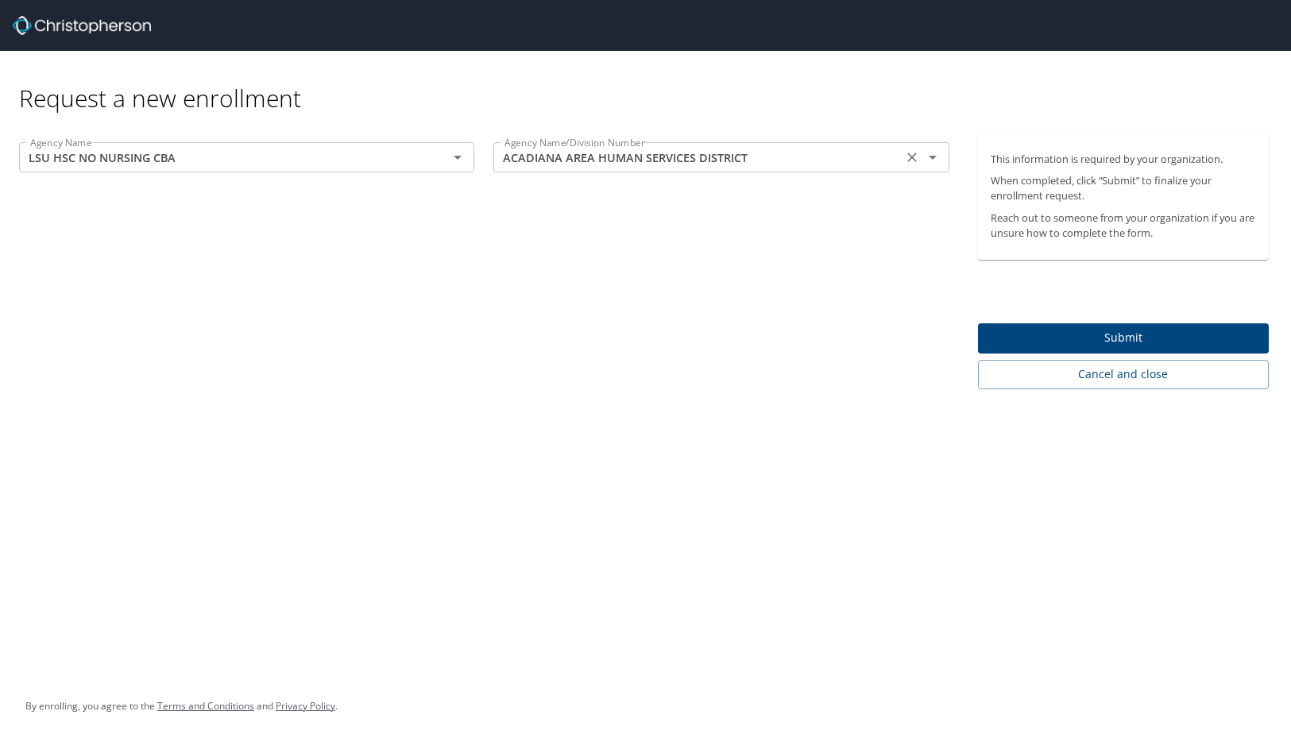
click at [935, 156] on icon "Open" at bounding box center [932, 157] width 19 height 19
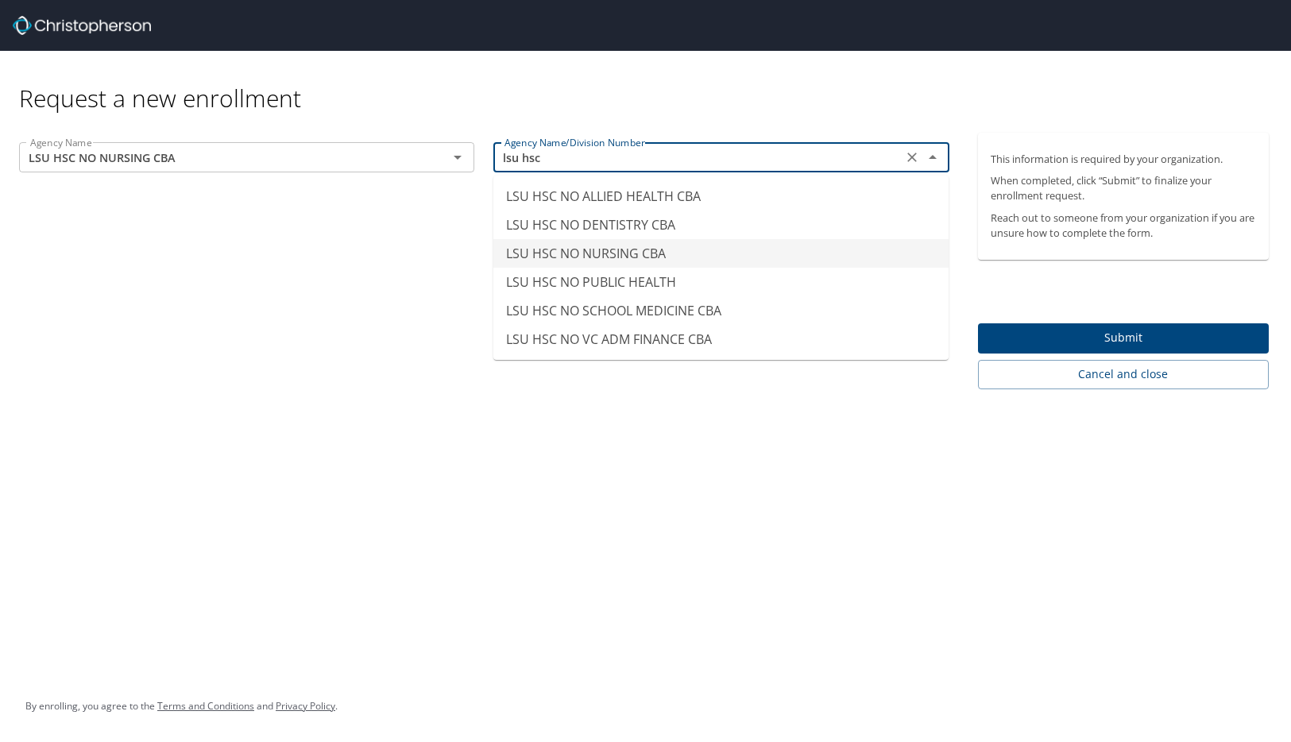
click at [651, 253] on li "LSU HSC NO NURSING CBA" at bounding box center [720, 253] width 455 height 29
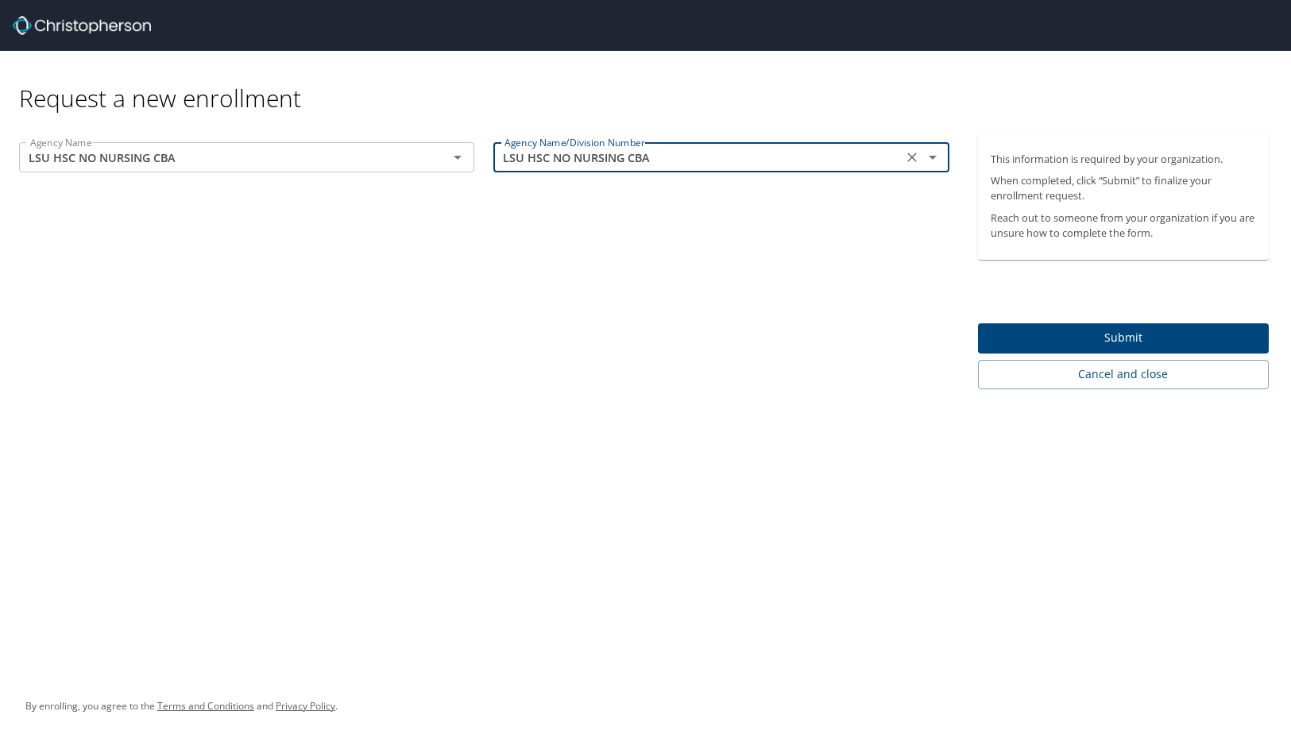
type input "LSU HSC NO NURSING CBA"
click at [1166, 338] on span "Submit" at bounding box center [1123, 338] width 265 height 20
